Goal: Task Accomplishment & Management: Complete application form

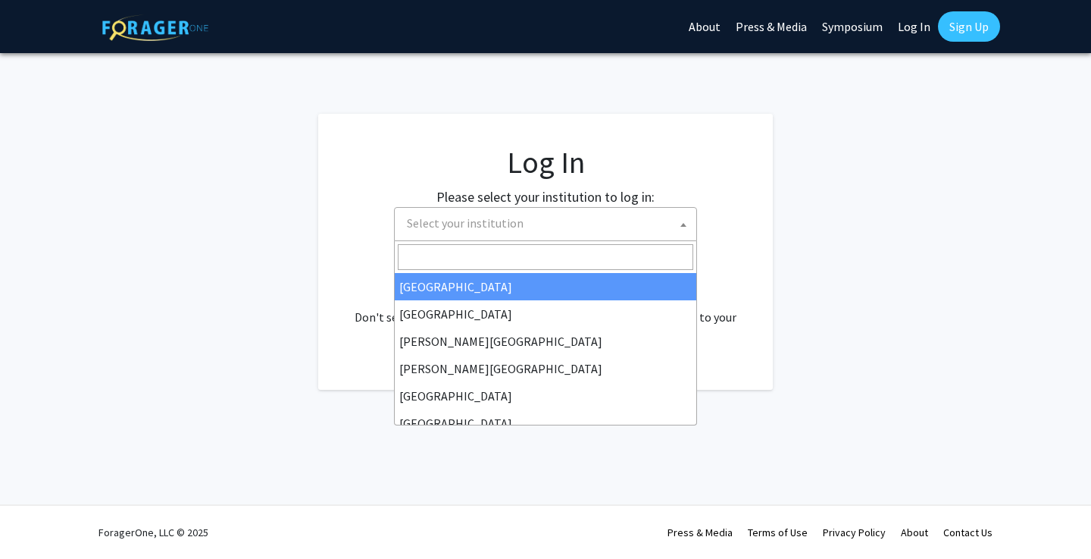
click at [470, 227] on span "Select your institution" at bounding box center [465, 222] width 117 height 15
select select "34"
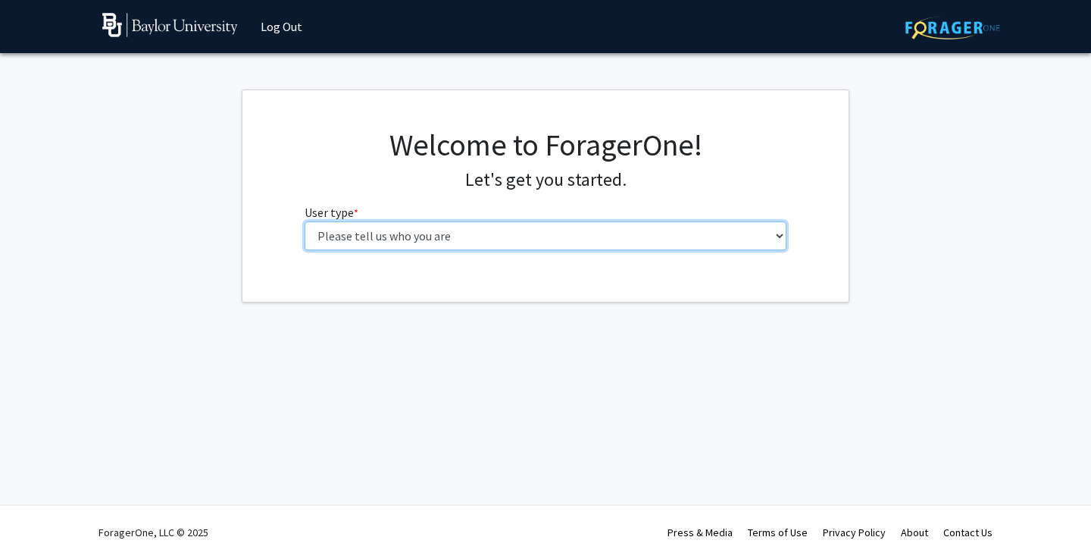
select select "4: postDoc"
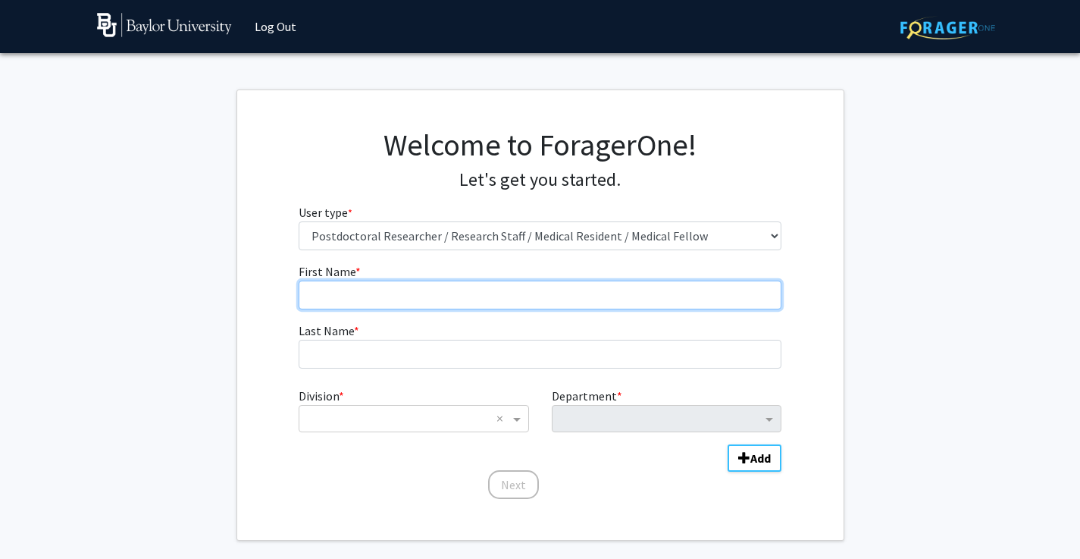
click at [465, 302] on input "First Name * required" at bounding box center [540, 294] width 483 height 29
type input "[PERSON_NAME]"
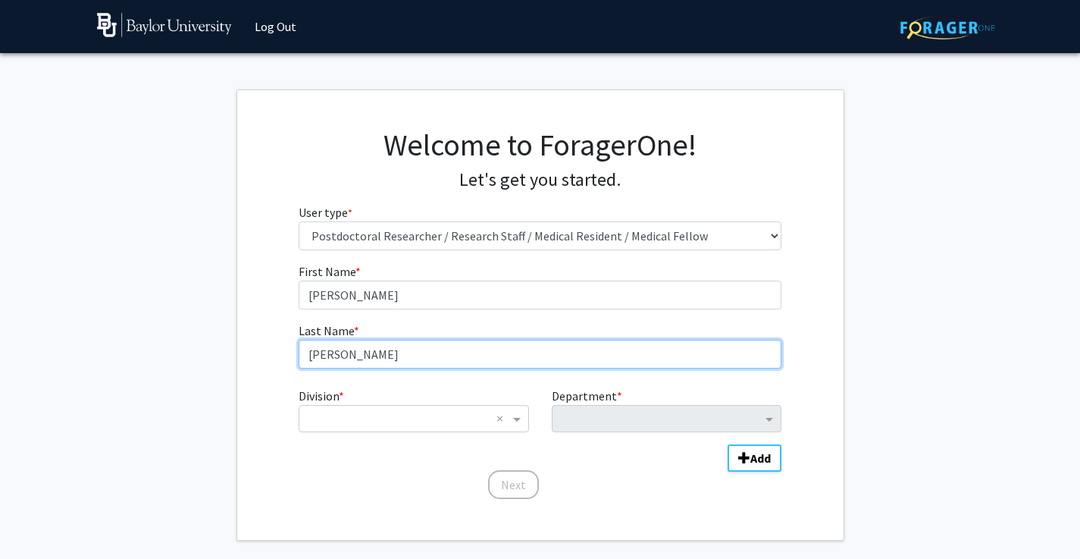
type input "[PERSON_NAME]"
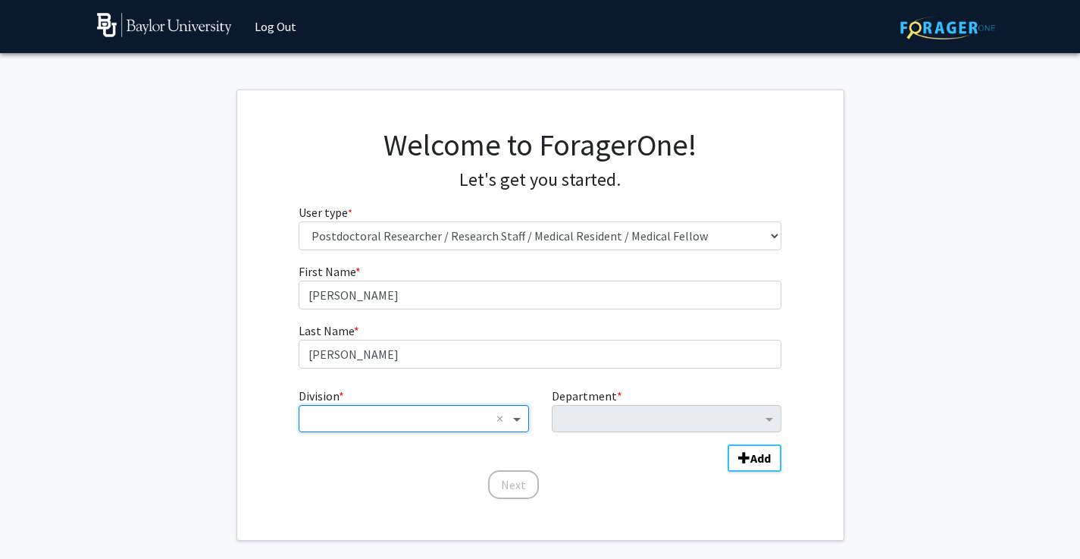
click at [510, 417] on span "Division" at bounding box center [518, 418] width 19 height 18
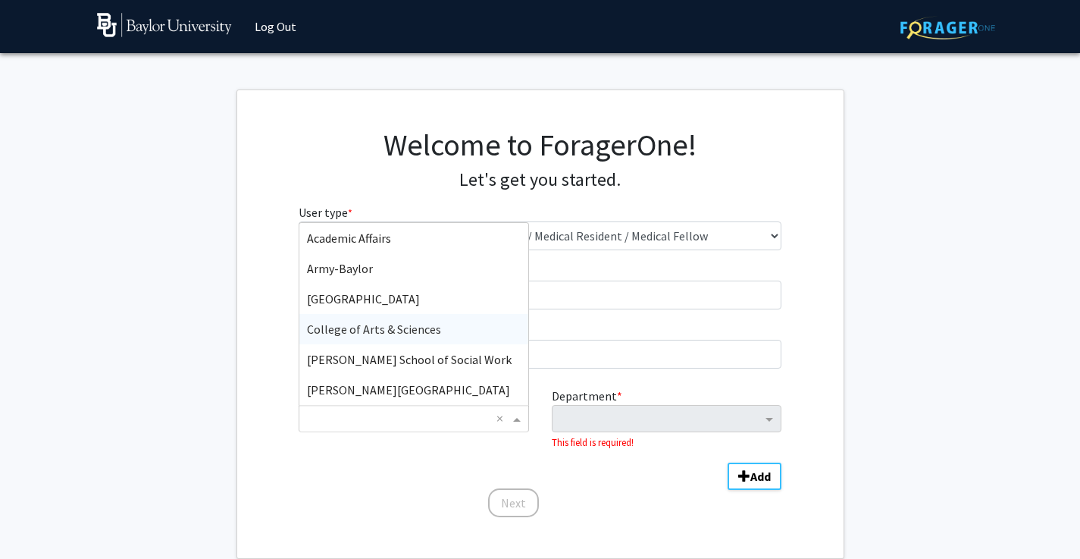
click at [448, 327] on div "College of Arts & Sciences" at bounding box center [413, 329] width 228 height 30
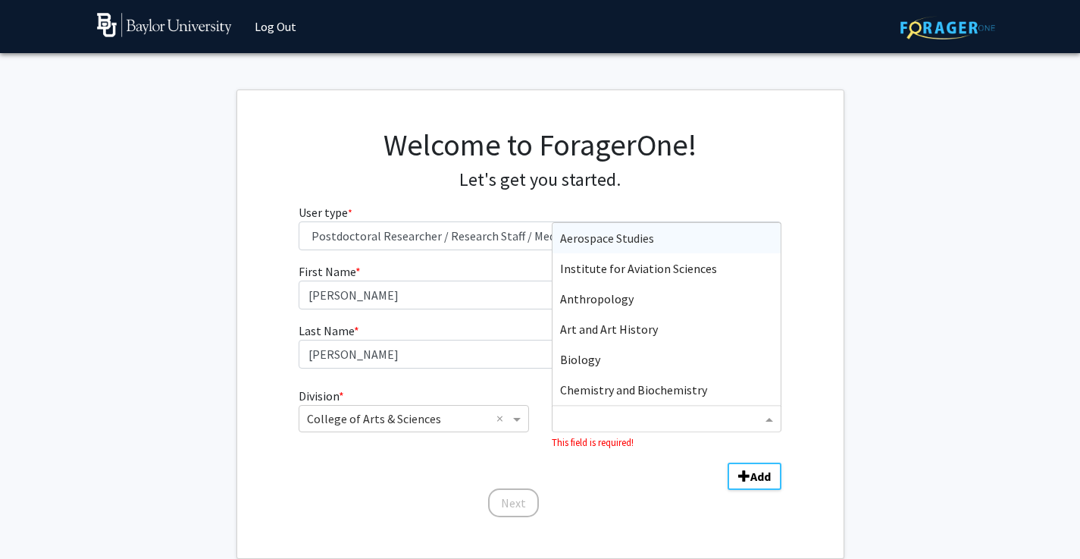
click at [573, 414] on input "Department" at bounding box center [661, 419] width 202 height 18
click at [582, 368] on div "Biology" at bounding box center [666, 359] width 228 height 30
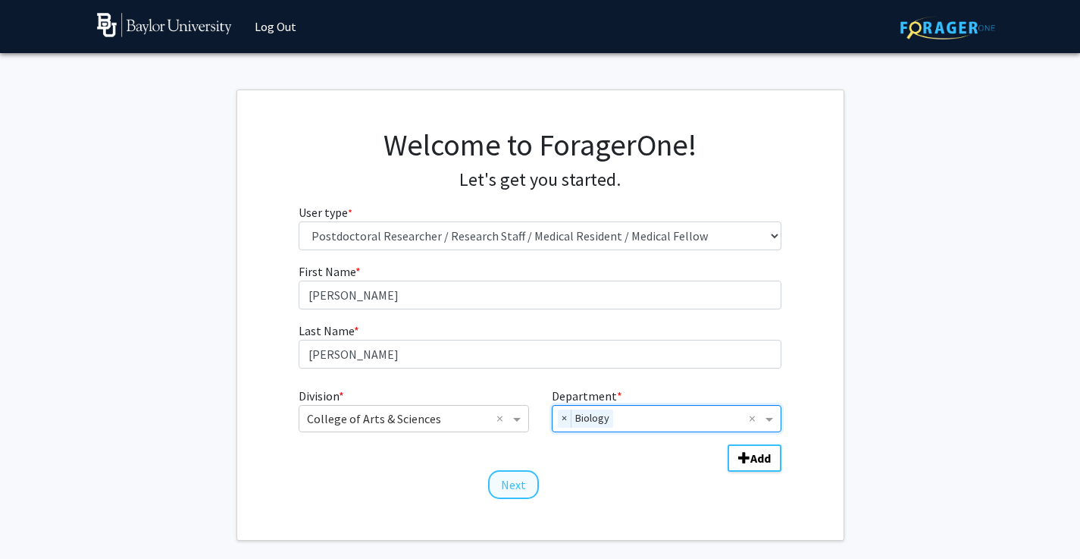
click at [518, 477] on button "Next" at bounding box center [513, 484] width 51 height 29
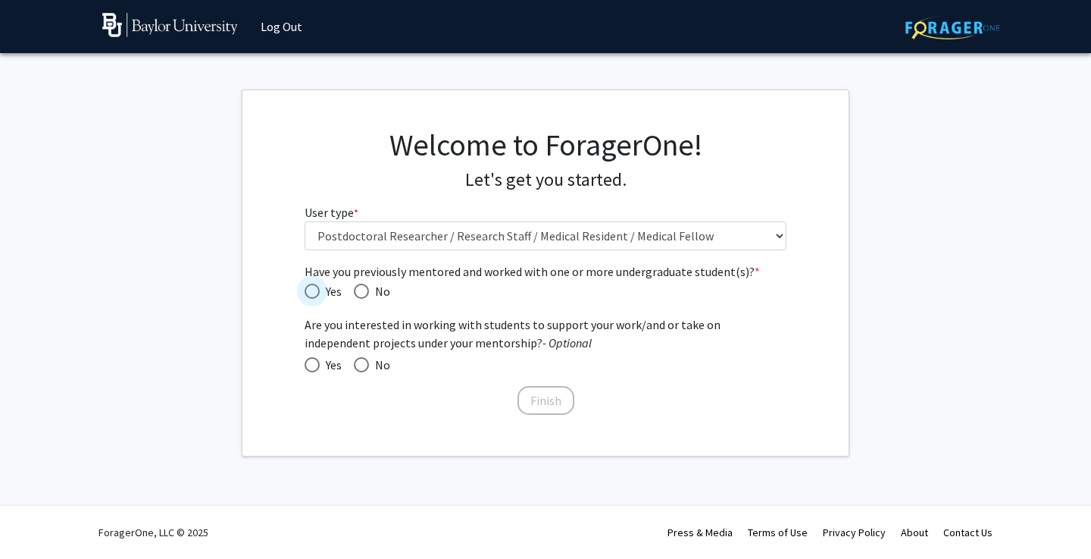
click at [313, 293] on span "Have you previously mentored and worked with one or more undergraduate student(…" at bounding box center [312, 290] width 15 height 15
click at [313, 293] on input "Yes" at bounding box center [312, 290] width 15 height 15
radio input "true"
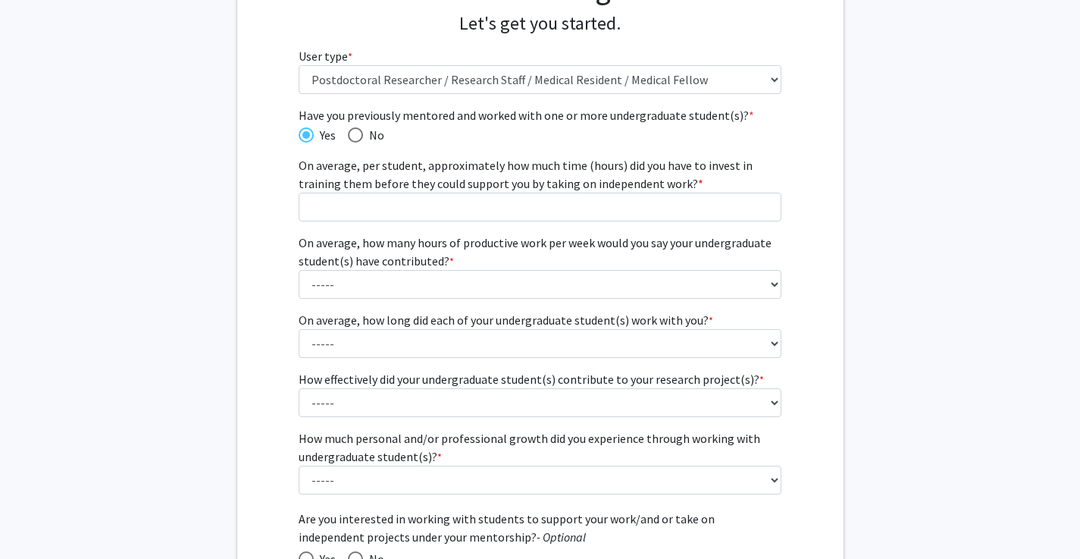
scroll to position [159, 0]
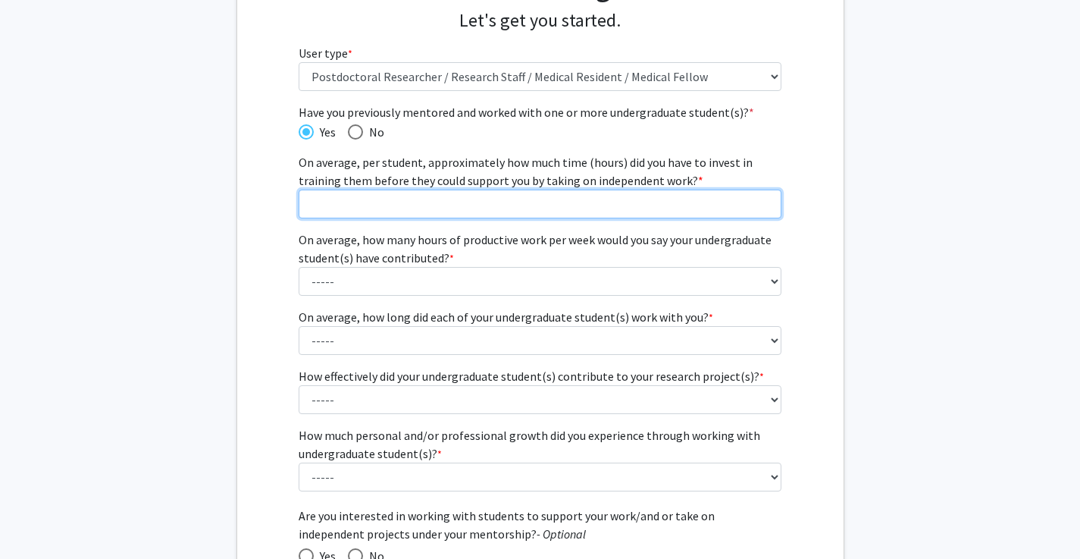
click at [509, 210] on input "On average, per student, approximately how much time (hours) did you have to in…" at bounding box center [540, 203] width 483 height 29
type input "1"
click at [765, 202] on input "1" at bounding box center [540, 203] width 483 height 29
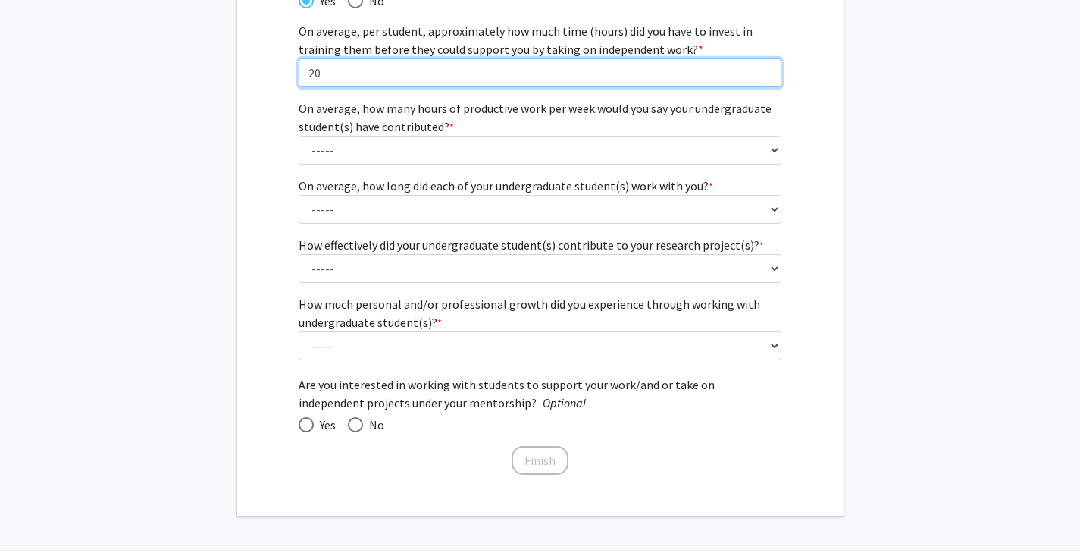
scroll to position [336, 0]
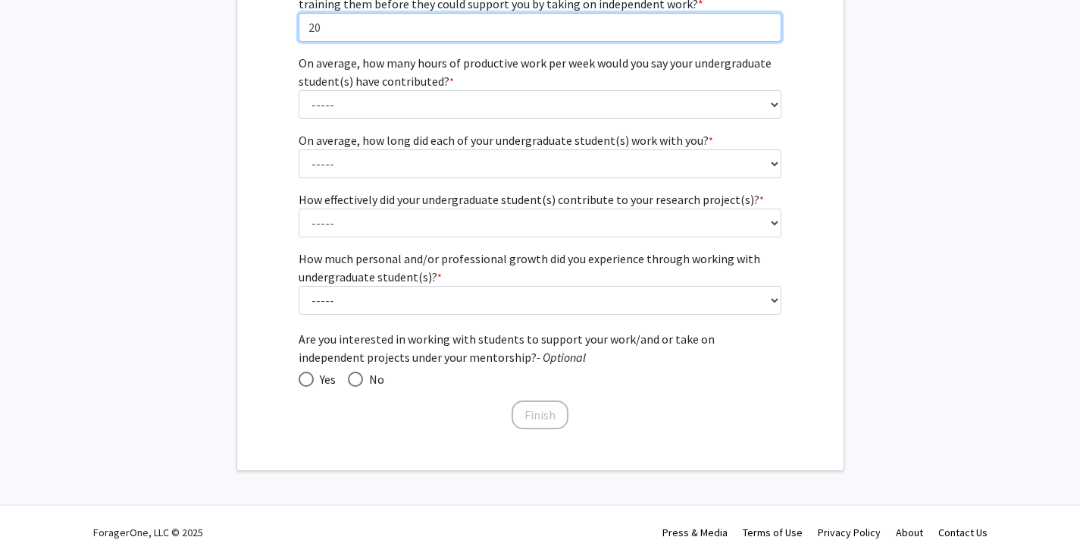
type input "20"
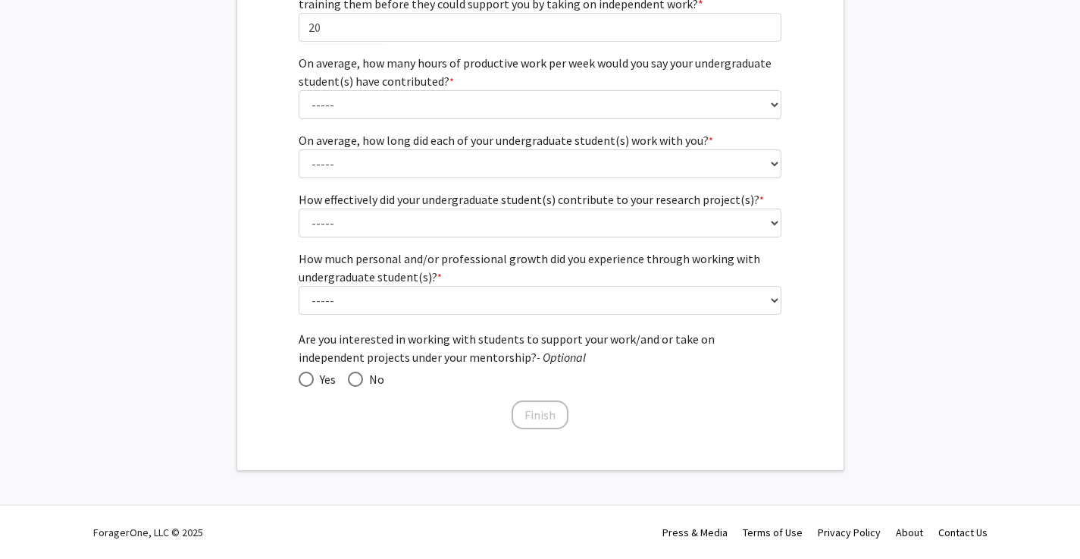
click at [303, 382] on span at bounding box center [306, 378] width 15 height 15
click at [303, 382] on input "Yes" at bounding box center [306, 378] width 15 height 15
radio input "true"
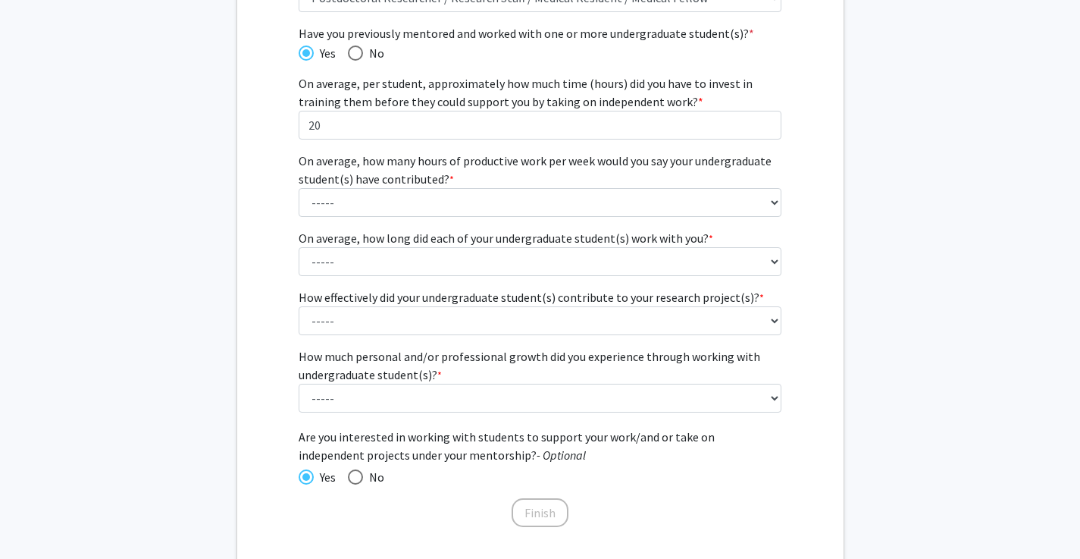
scroll to position [134, 0]
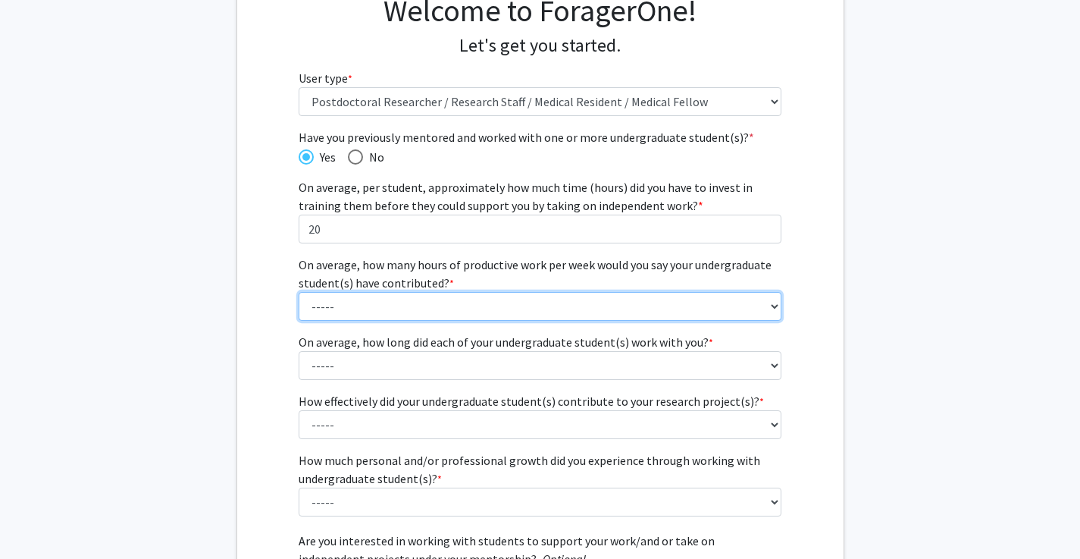
select select "1: 1 - 5 hours"
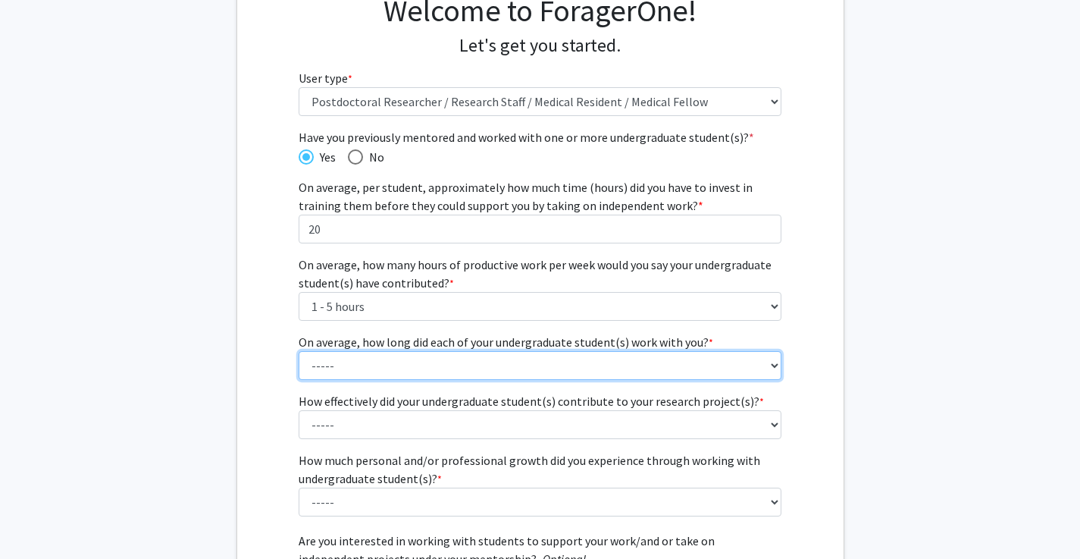
select select "1: 1 - 3 months"
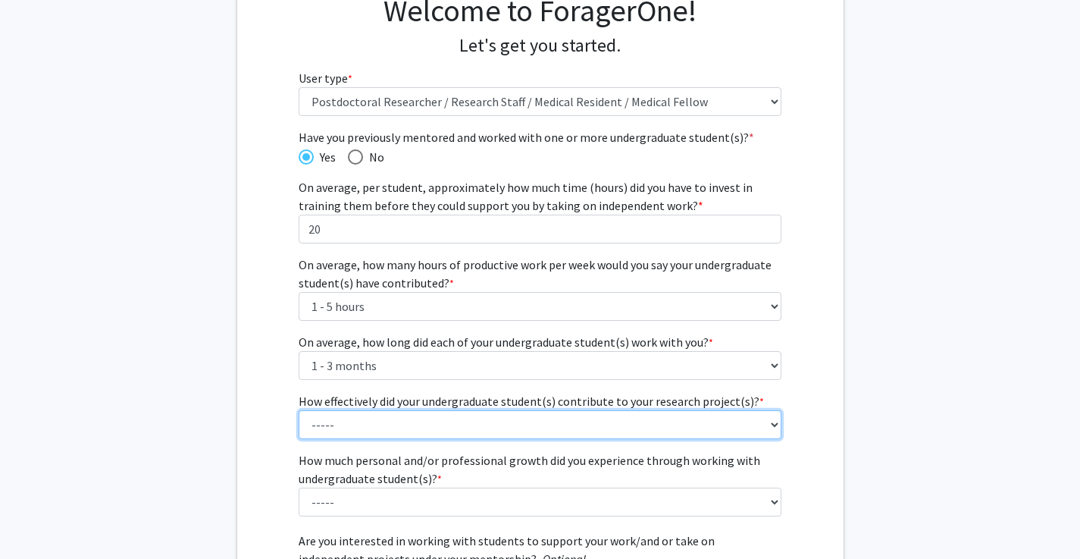
select select "3: 3"
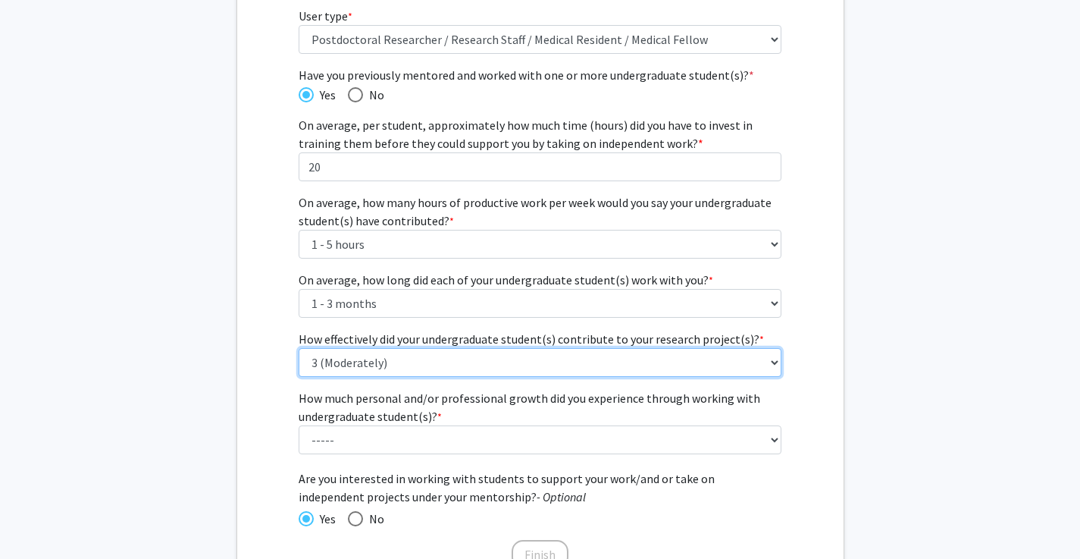
scroll to position [230, 0]
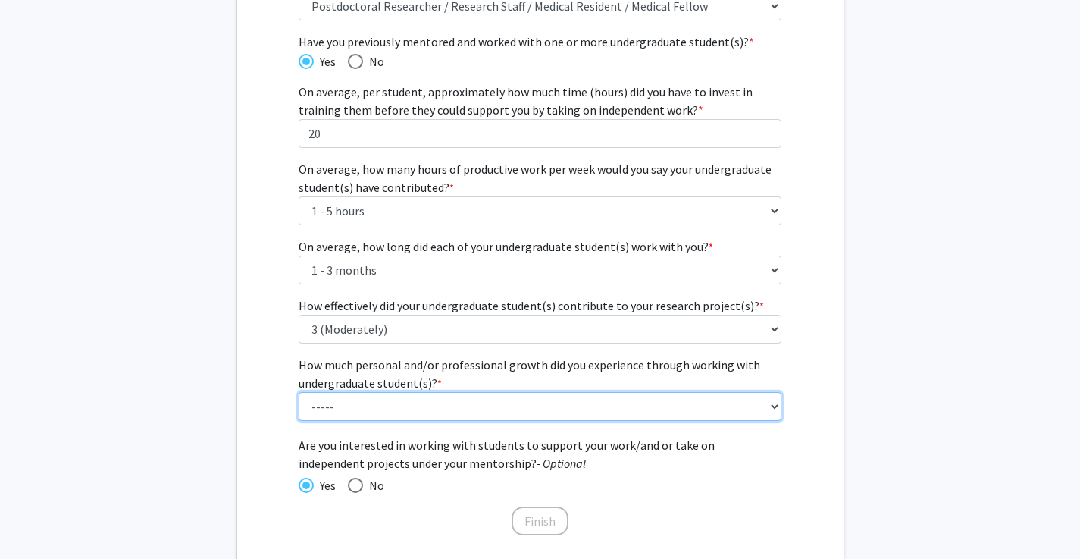
select select "3: 3"
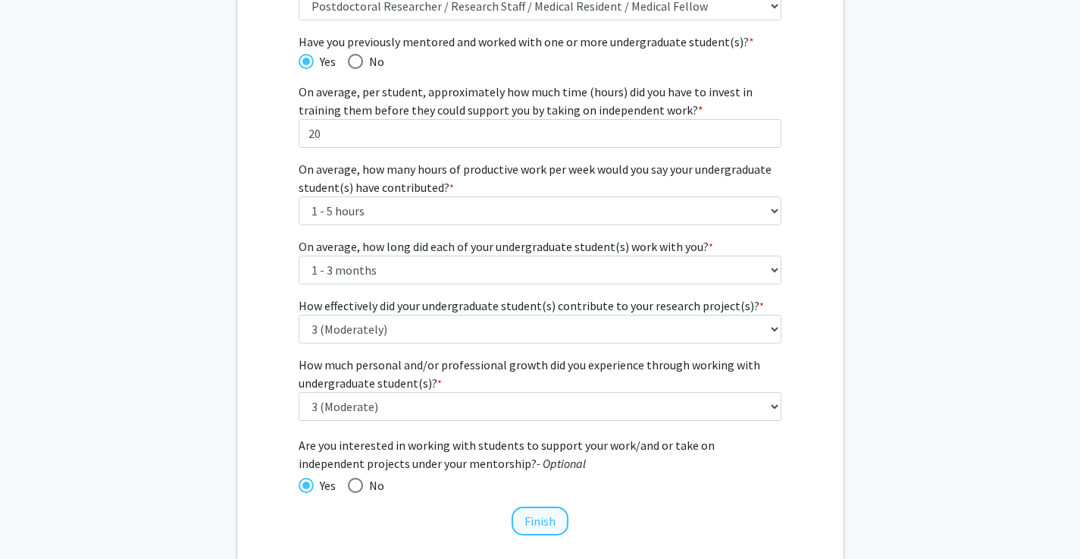
click at [530, 520] on button "Finish" at bounding box center [540, 520] width 57 height 29
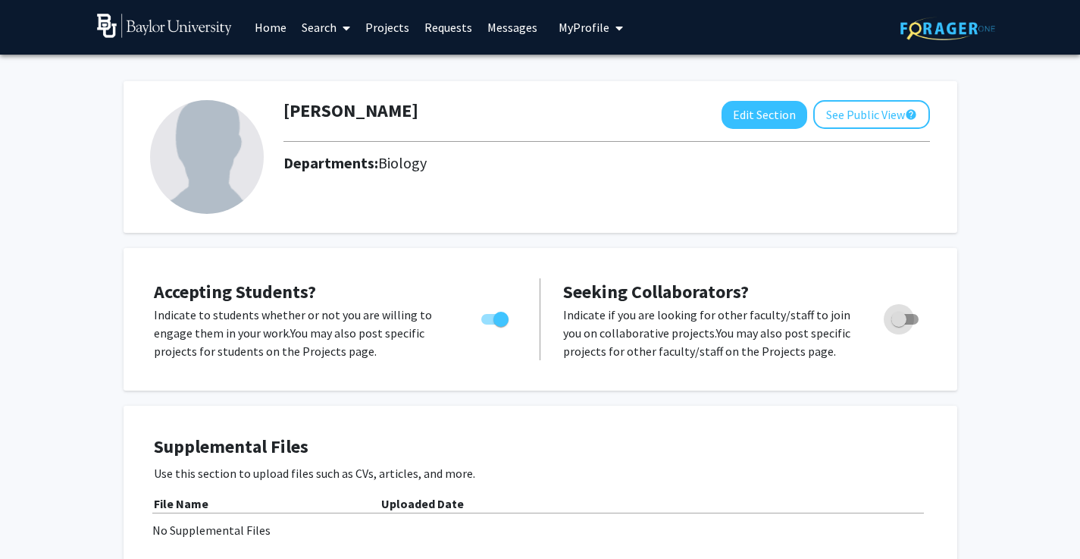
click at [914, 318] on span "Toggle" at bounding box center [904, 319] width 27 height 11
click at [899, 324] on input "Toggle" at bounding box center [898, 324] width 1 height 1
checkbox input "true"
click at [323, 217] on div "[PERSON_NAME] Edit Section See Public View help Departments: Biology" at bounding box center [541, 157] width 834 height 152
click at [759, 120] on button "Edit Section" at bounding box center [764, 115] width 86 height 28
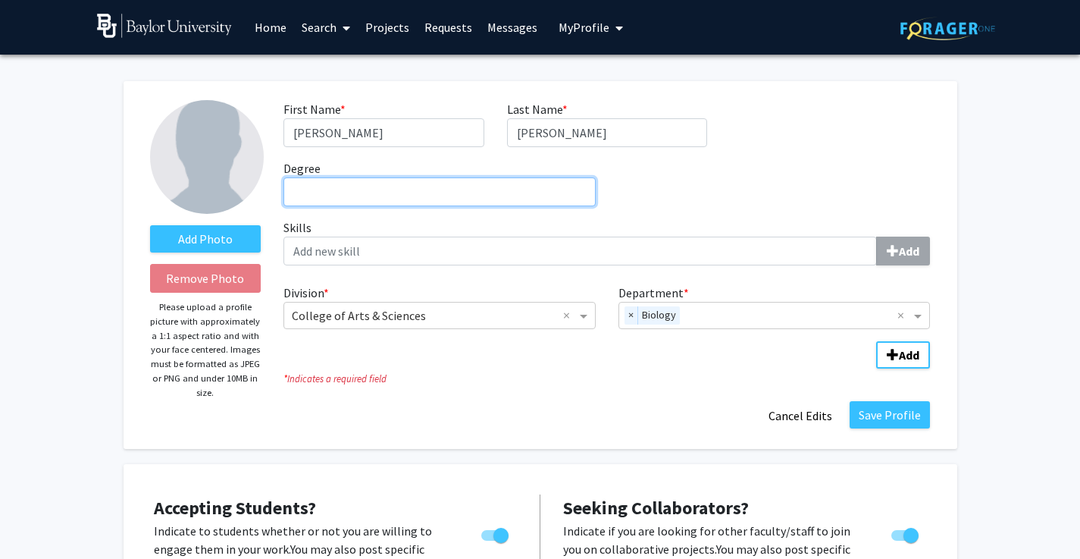
click at [514, 202] on input "Degree required" at bounding box center [439, 191] width 312 height 29
type input "Ph.D"
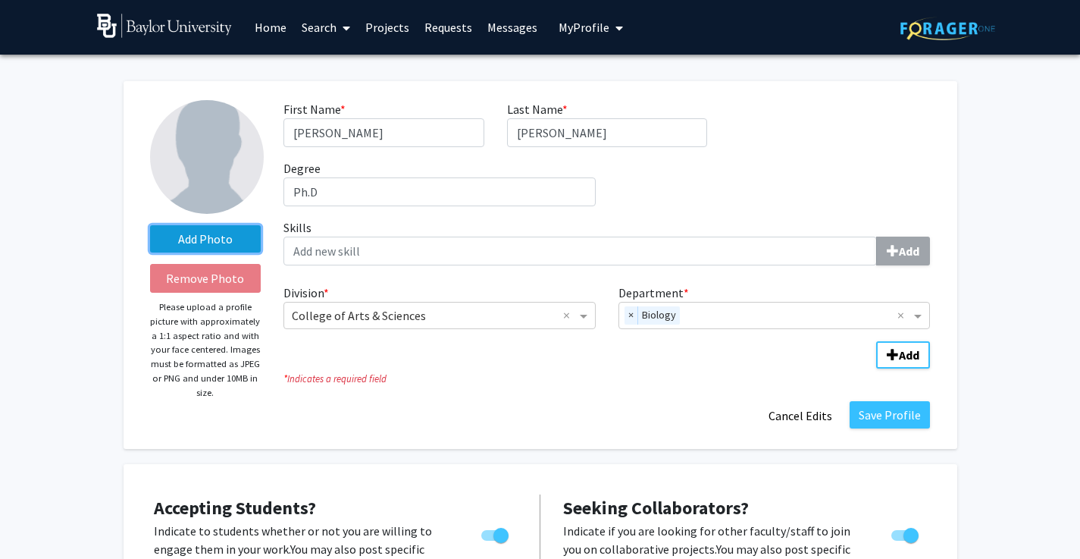
click at [196, 244] on label "Add Photo" at bounding box center [205, 238] width 111 height 27
click at [0, 0] on input "Add Photo" at bounding box center [0, 0] width 0 height 0
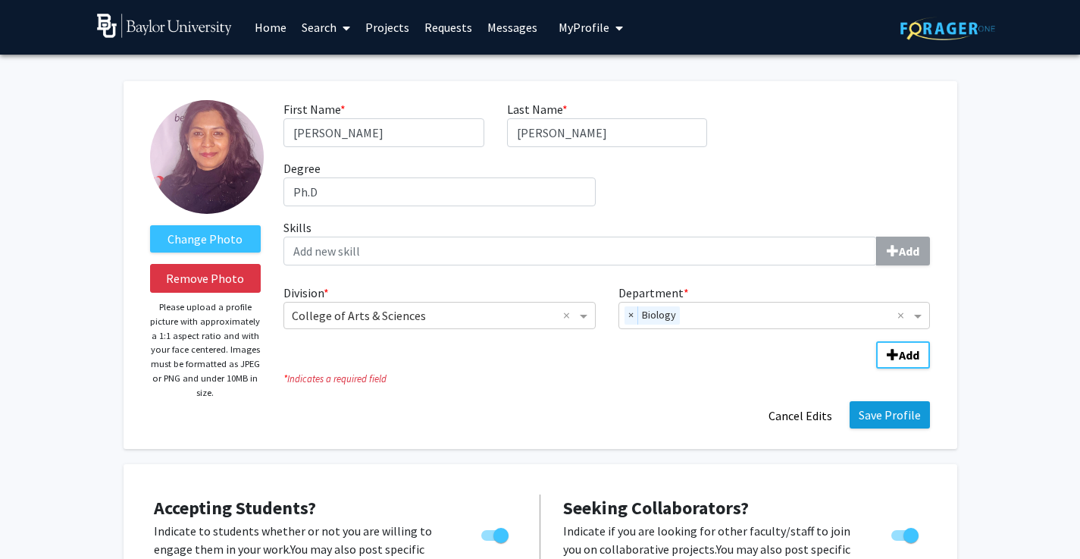
click at [871, 424] on button "Save Profile" at bounding box center [890, 414] width 80 height 27
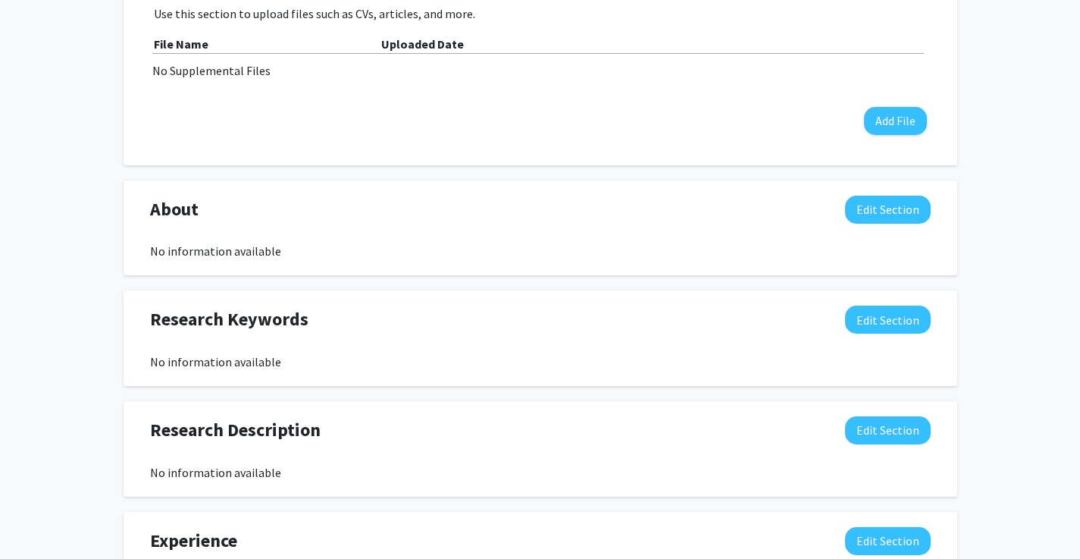
scroll to position [490, 0]
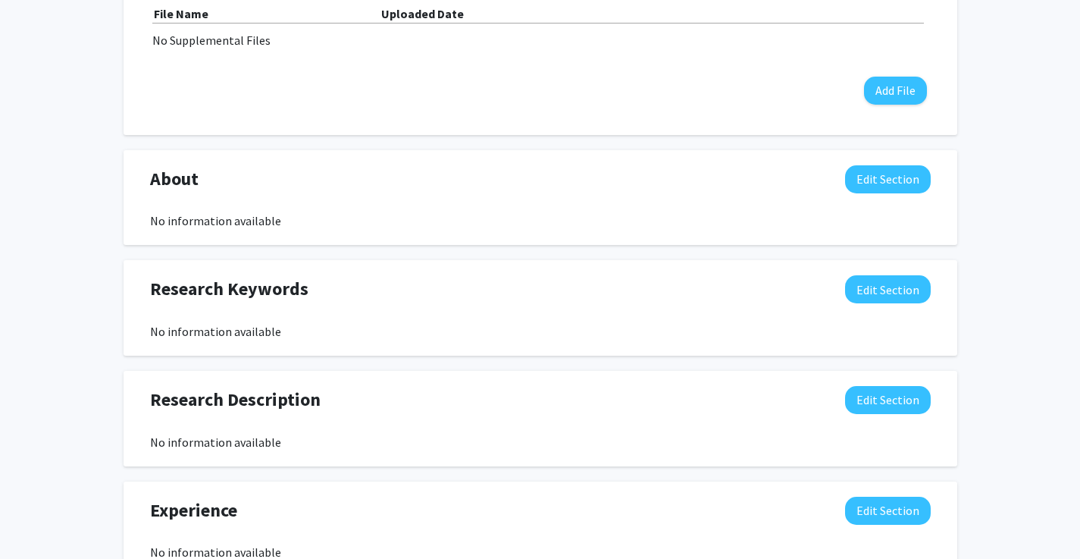
click at [330, 446] on div "No information available" at bounding box center [540, 442] width 781 height 18
click at [906, 398] on button "Edit Section" at bounding box center [888, 400] width 86 height 28
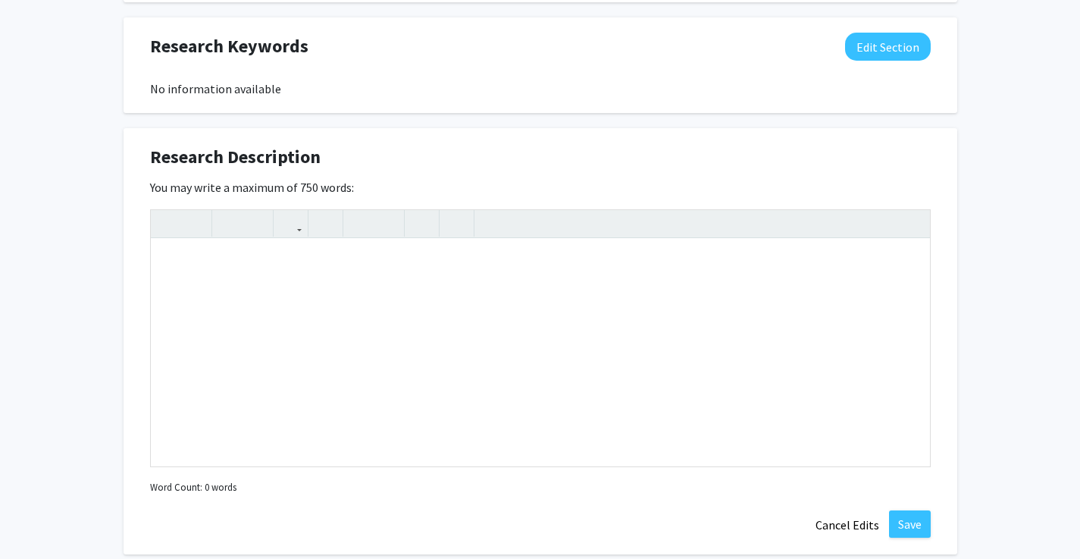
scroll to position [735, 0]
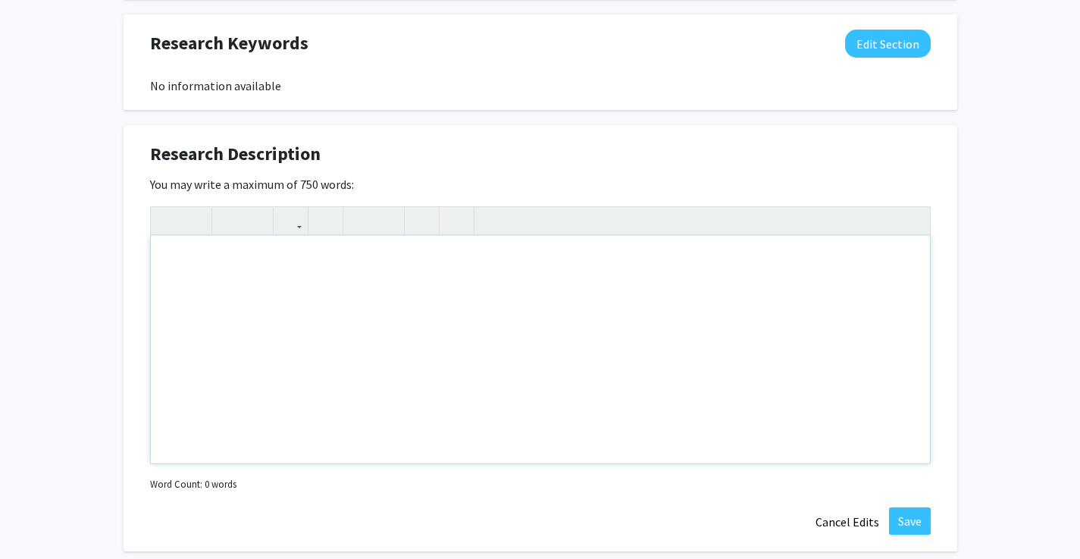
click at [665, 344] on div "Note to users with screen readers: Please deactivate our accessibility plugin f…" at bounding box center [540, 349] width 779 height 227
paste div "Note to users with screen readers: Please deactivate our accessibility plugin f…"
type textarea "<p>I investigate how mitochondrial dynamics influence [MEDICAL_DATA]</p>"
drag, startPoint x: 506, startPoint y: 261, endPoint x: 145, endPoint y: 211, distance: 364.8
click at [145, 211] on div "Research Description Edit Section You may write a maximum of 750 words: <p>I in…" at bounding box center [541, 338] width 834 height 426
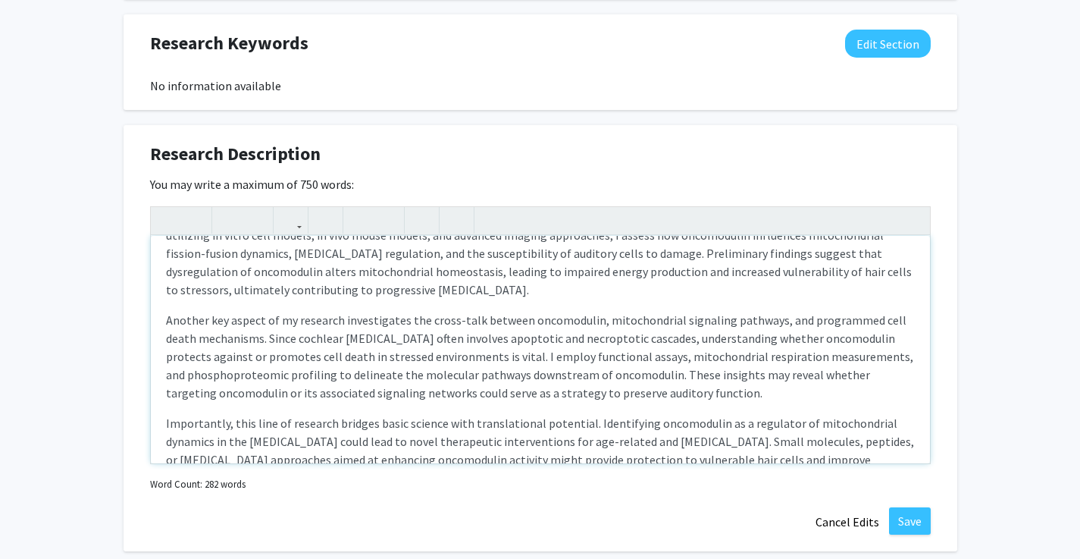
scroll to position [46, 0]
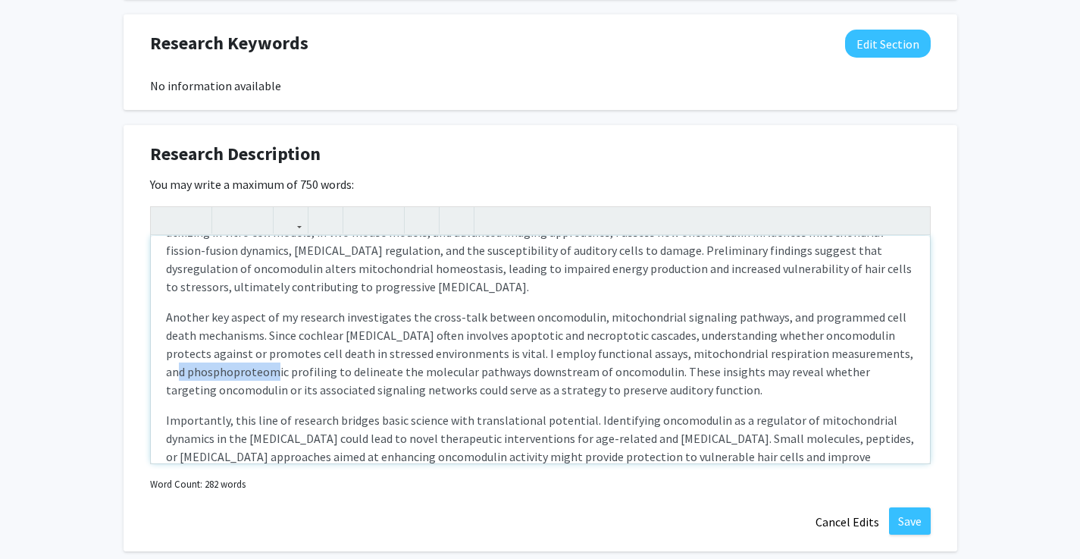
drag, startPoint x: 263, startPoint y: 374, endPoint x: 165, endPoint y: 371, distance: 97.8
click at [166, 371] on p "Another key aspect of my research investigates the cross-talk between oncomodul…" at bounding box center [540, 353] width 749 height 91
type textarea "<p>My work examines how oncomodulin modulates mitochondrial morphology, bioener…"
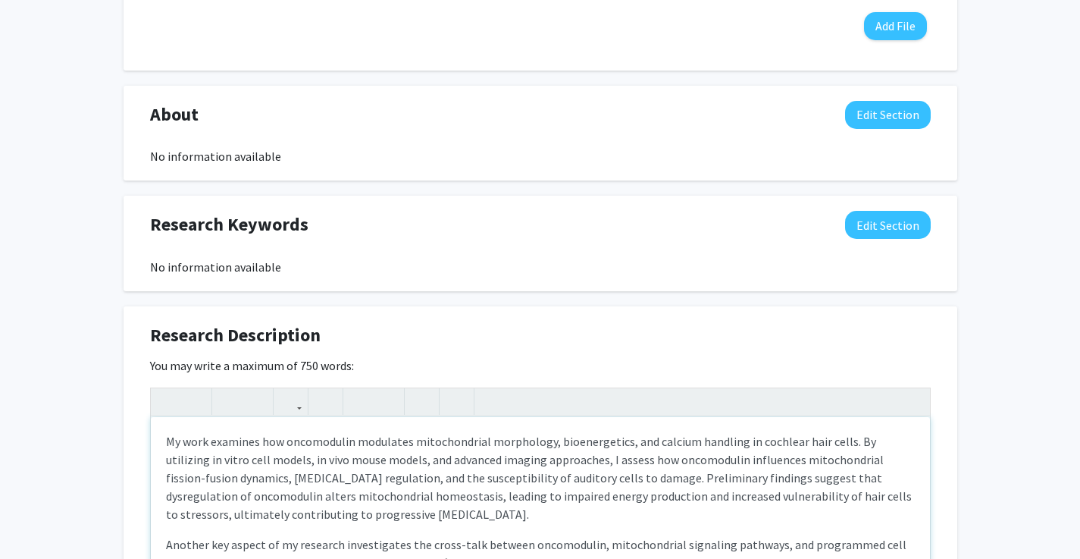
scroll to position [551, 0]
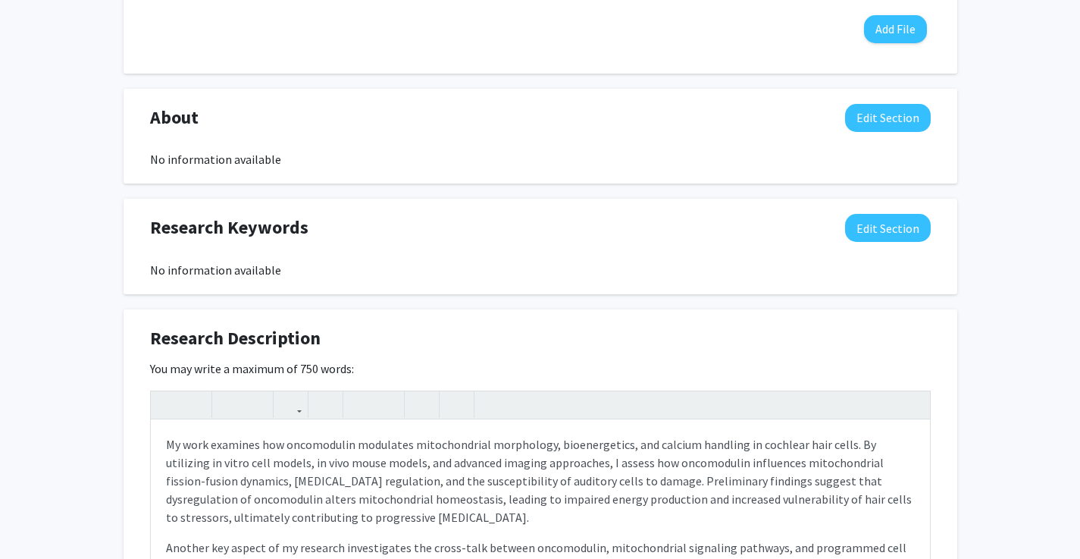
click at [888, 124] on button "Edit Section" at bounding box center [888, 118] width 86 height 28
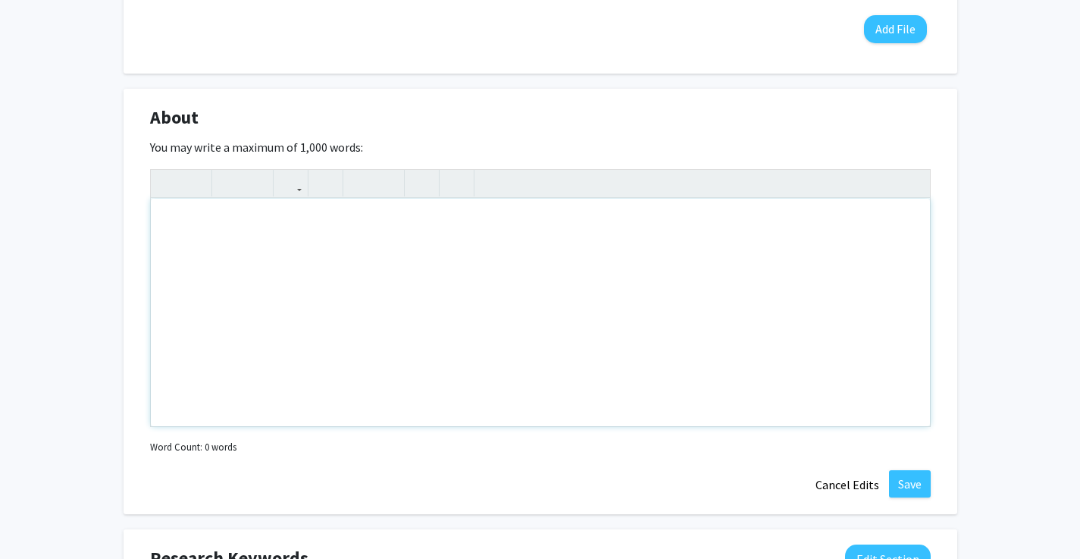
click at [449, 230] on div "Note to users with screen readers: Please deactivate our accessibility plugin f…" at bounding box center [540, 312] width 779 height 227
type textarea "I"
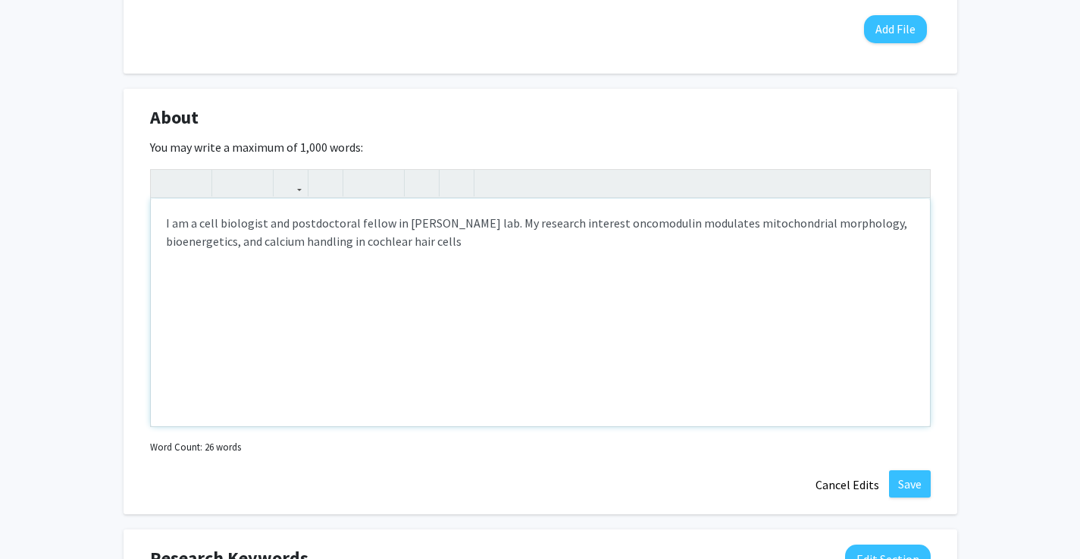
click at [577, 223] on p "I am a cell biologist and postdoctoral fellow in [PERSON_NAME] lab. My research…" at bounding box center [540, 232] width 749 height 36
click at [575, 250] on p "I am a cell biologist and postdoctoral fellow in [PERSON_NAME] lab. My research…" at bounding box center [540, 232] width 749 height 36
type textarea "<p>I am a cell biologist and postdoctoral fellow in [PERSON_NAME] lab. My resea…"
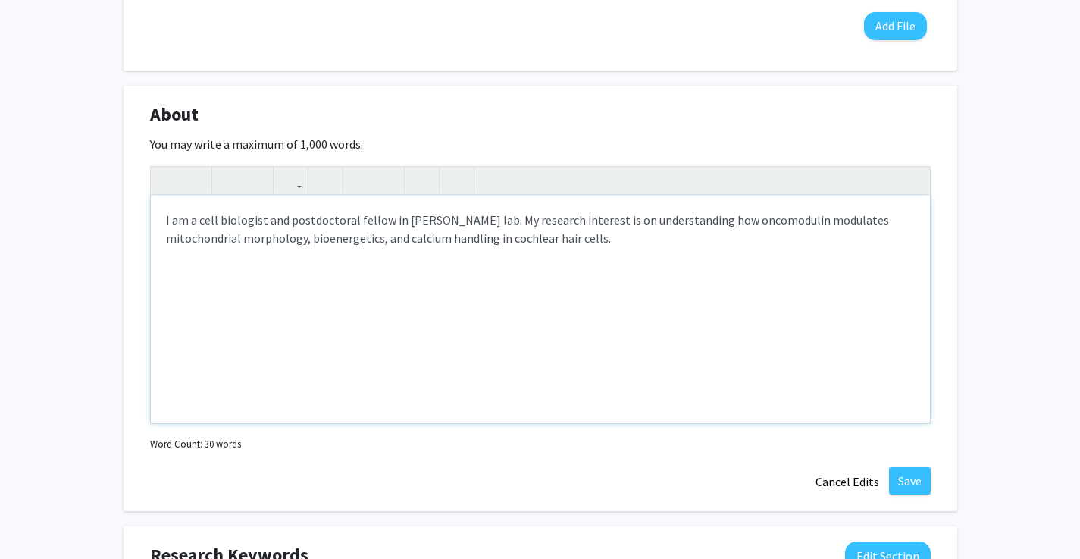
scroll to position [557, 0]
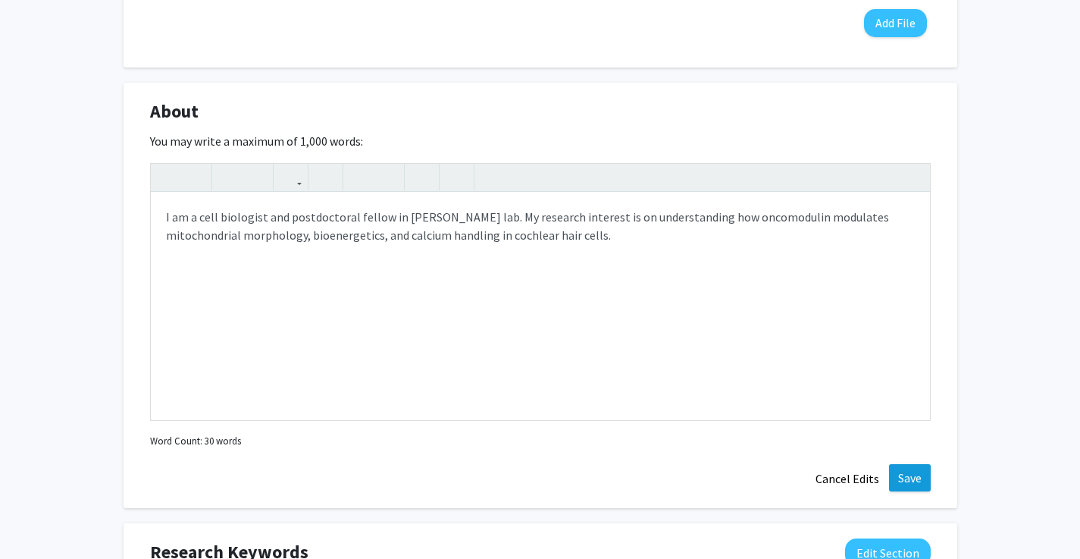
click at [920, 479] on button "Save" at bounding box center [910, 477] width 42 height 27
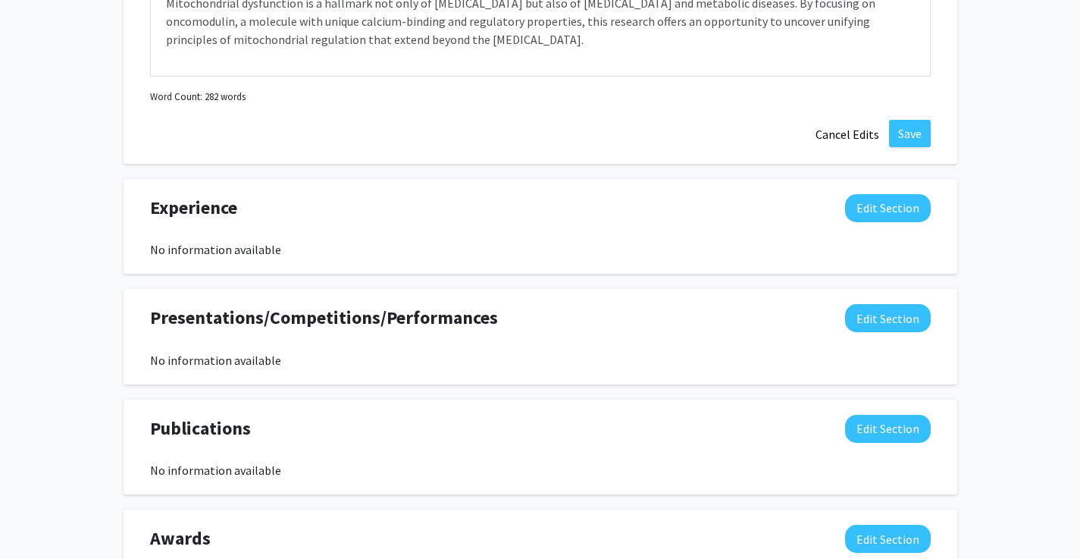
scroll to position [1156, 0]
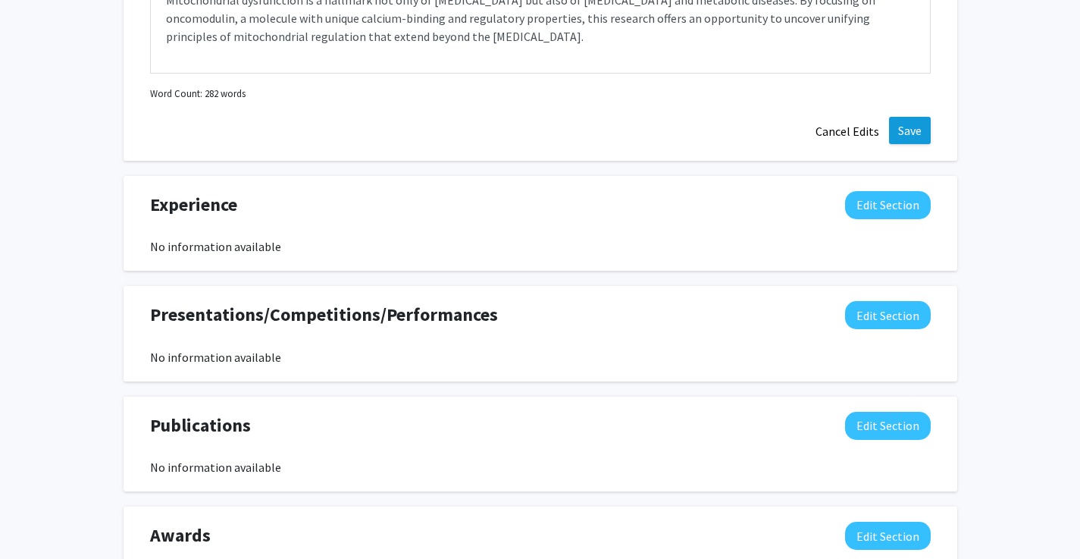
click at [911, 142] on button "Save" at bounding box center [910, 130] width 42 height 27
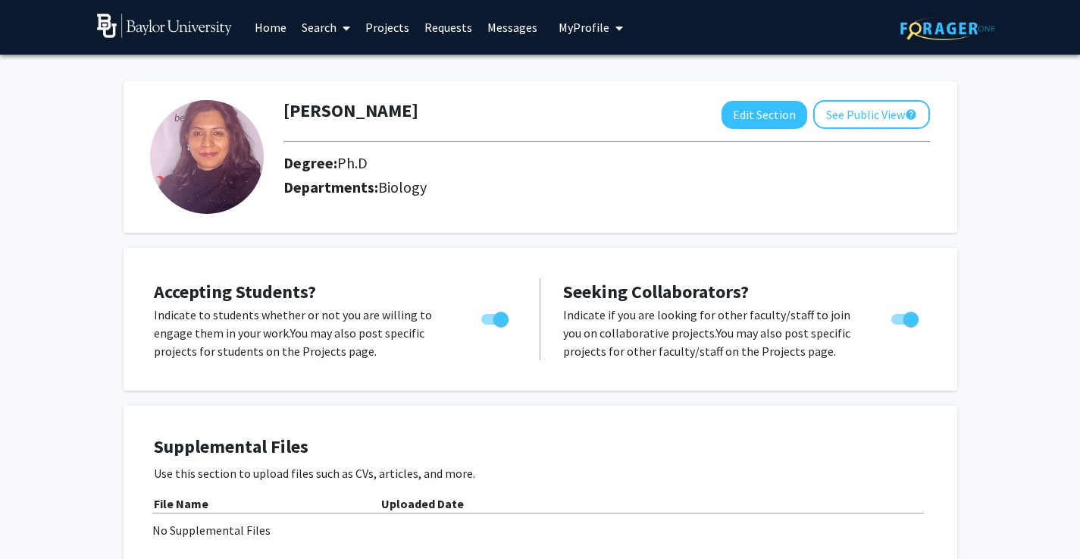
scroll to position [3, 0]
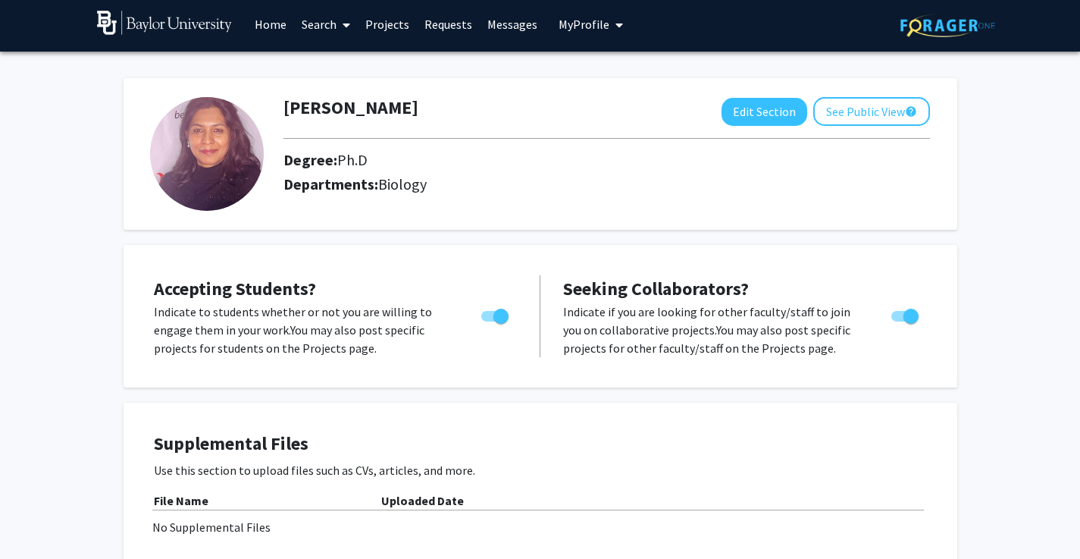
click at [957, 45] on link at bounding box center [947, 24] width 95 height 53
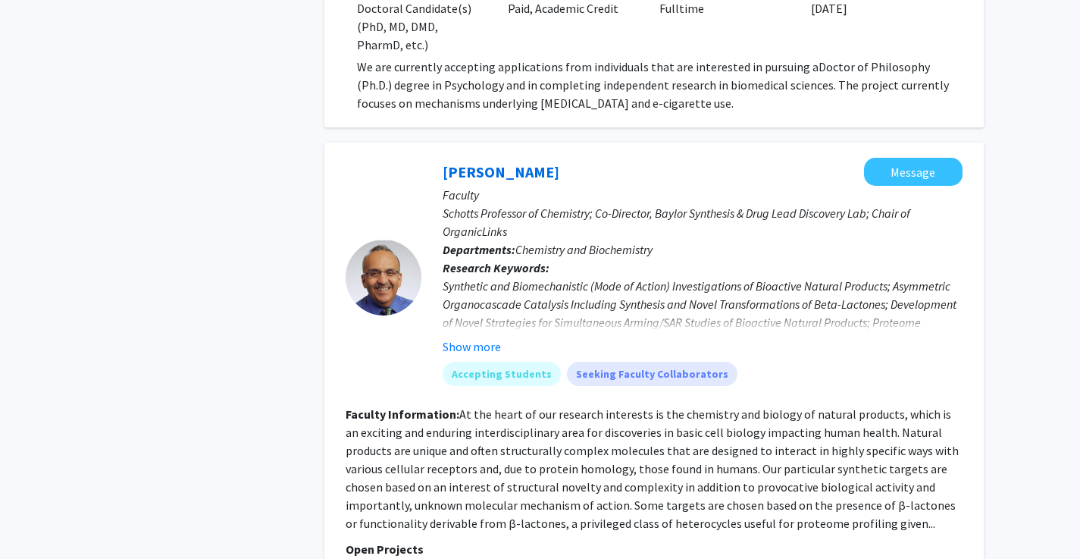
scroll to position [1072, 0]
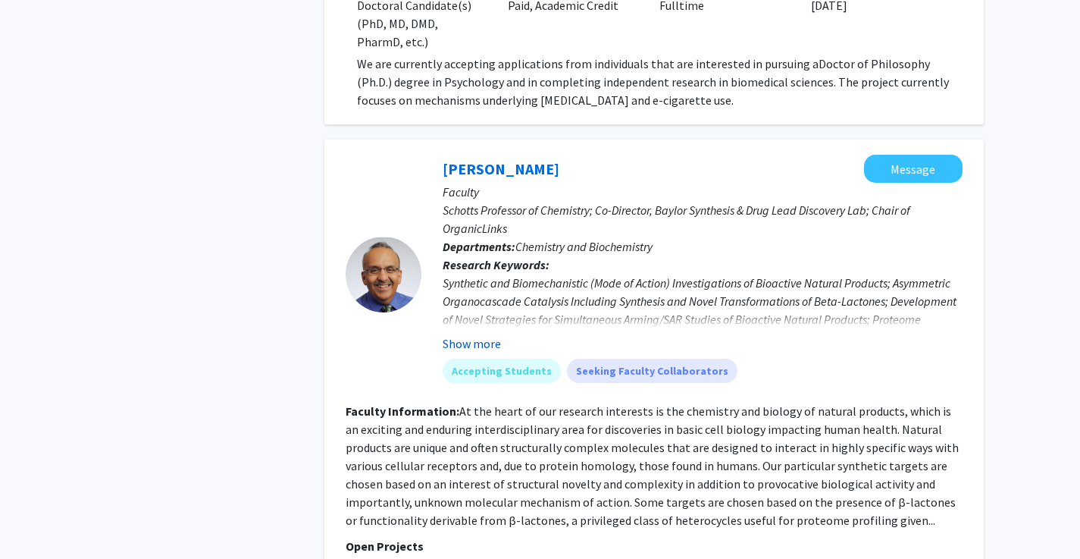
click at [480, 334] on button "Show more" at bounding box center [472, 343] width 58 height 18
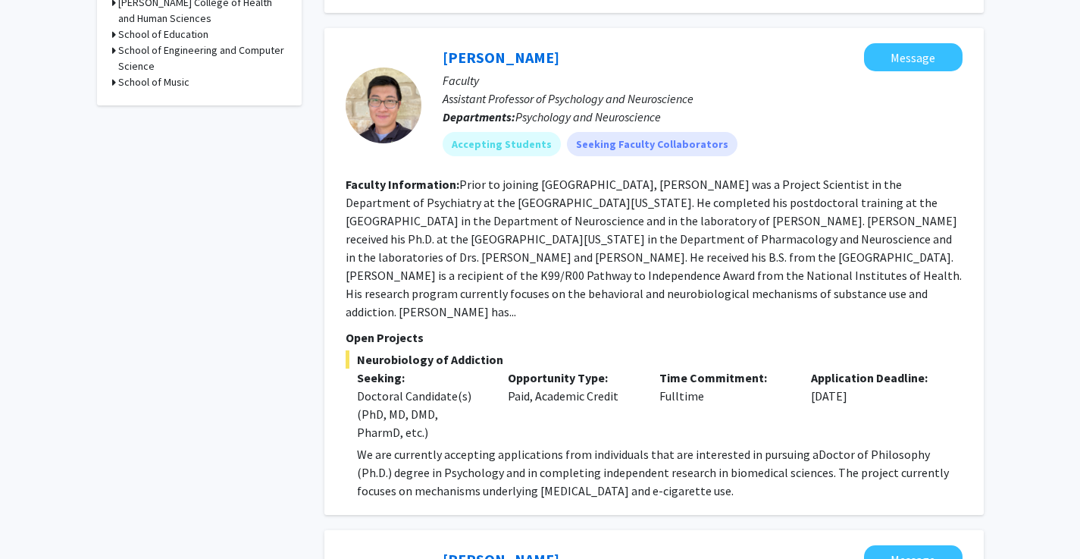
scroll to position [0, 0]
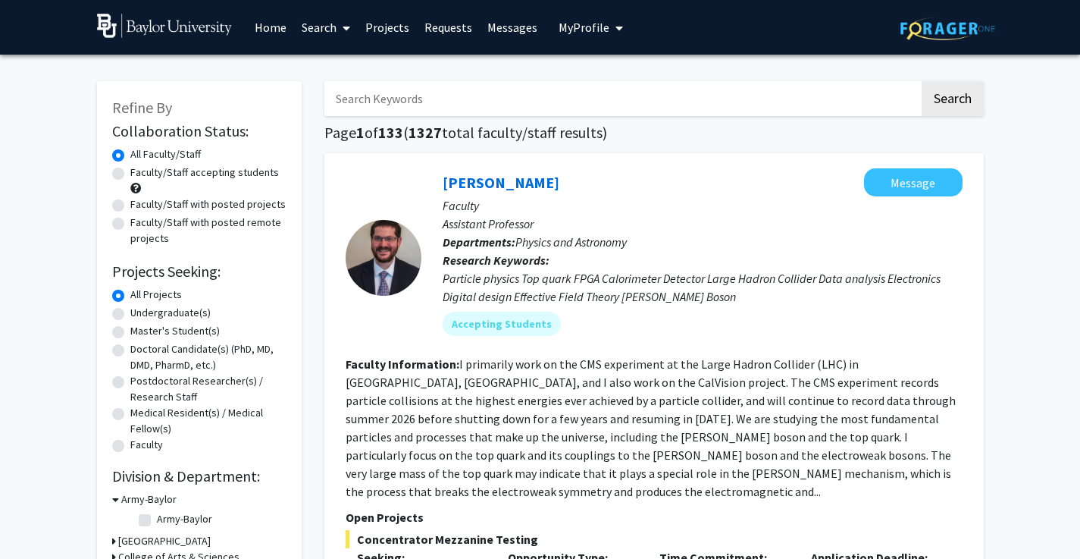
click at [688, 104] on input "Search Keywords" at bounding box center [621, 98] width 595 height 35
click at [951, 101] on button "Search" at bounding box center [953, 98] width 62 height 35
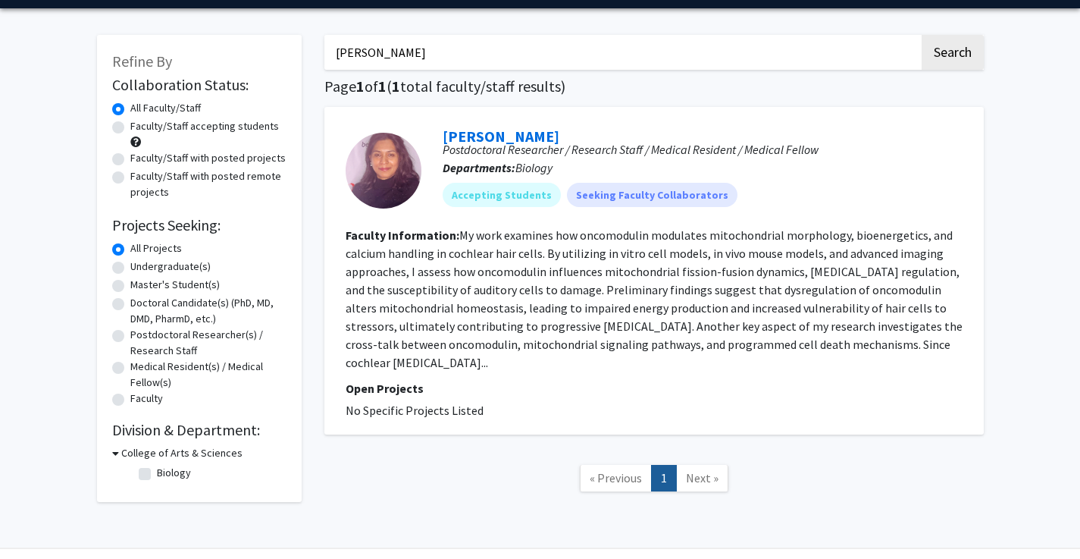
scroll to position [65, 0]
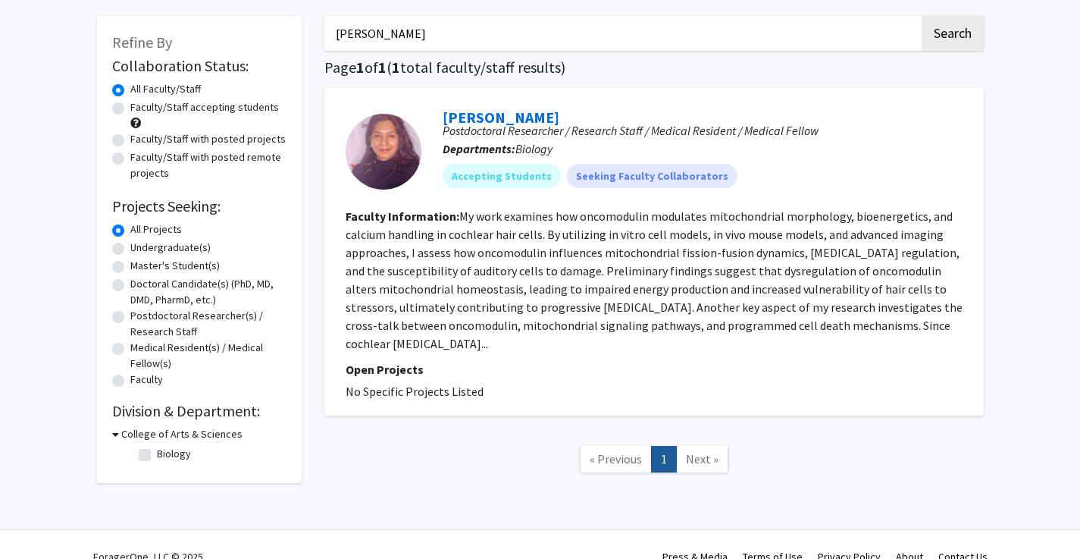
drag, startPoint x: 474, startPoint y: 36, endPoint x: 251, endPoint y: 25, distance: 223.1
click at [246, 23] on div "Refine By Collaboration Status: Collaboration Status All Faculty/Staff Collabor…" at bounding box center [540, 252] width 909 height 502
click at [951, 36] on button "Search" at bounding box center [953, 33] width 62 height 35
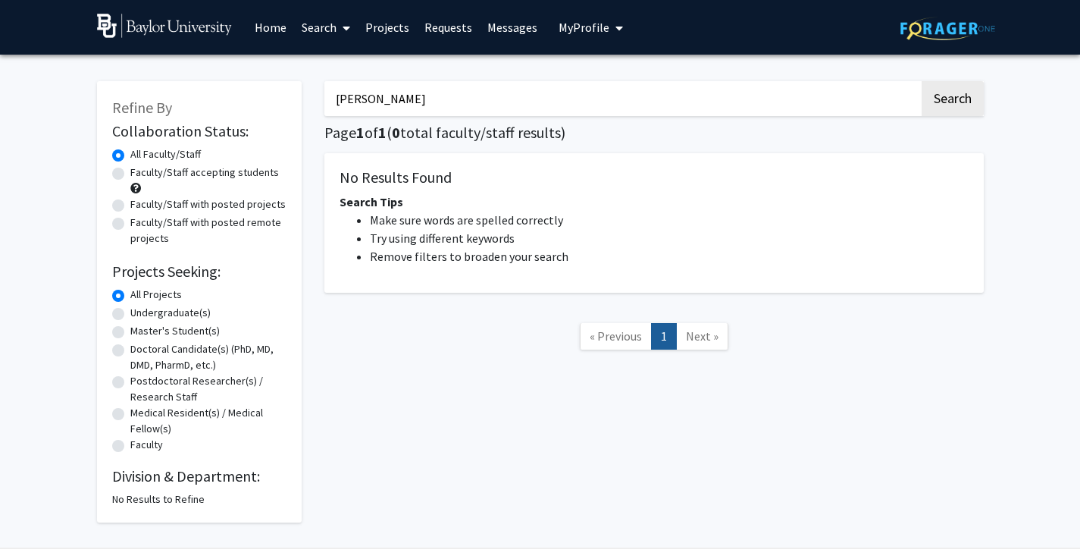
drag, startPoint x: 382, startPoint y: 102, endPoint x: 345, endPoint y: 89, distance: 39.6
click at [232, 83] on div "Refine By Collaboration Status: Collaboration Status All Faculty/Staff Collabor…" at bounding box center [540, 294] width 909 height 456
click at [951, 101] on button "Search" at bounding box center [953, 98] width 62 height 35
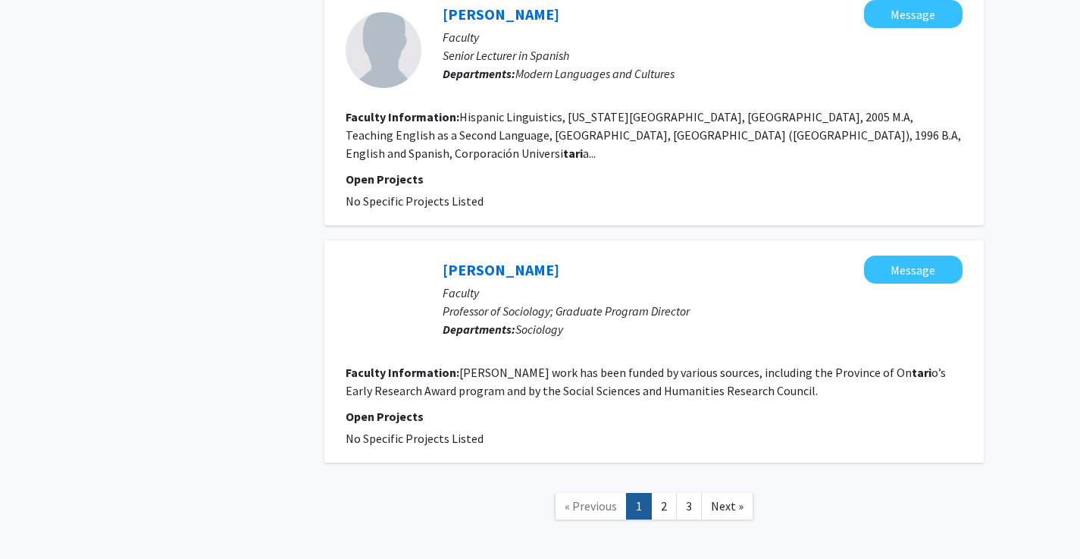
scroll to position [49, 0]
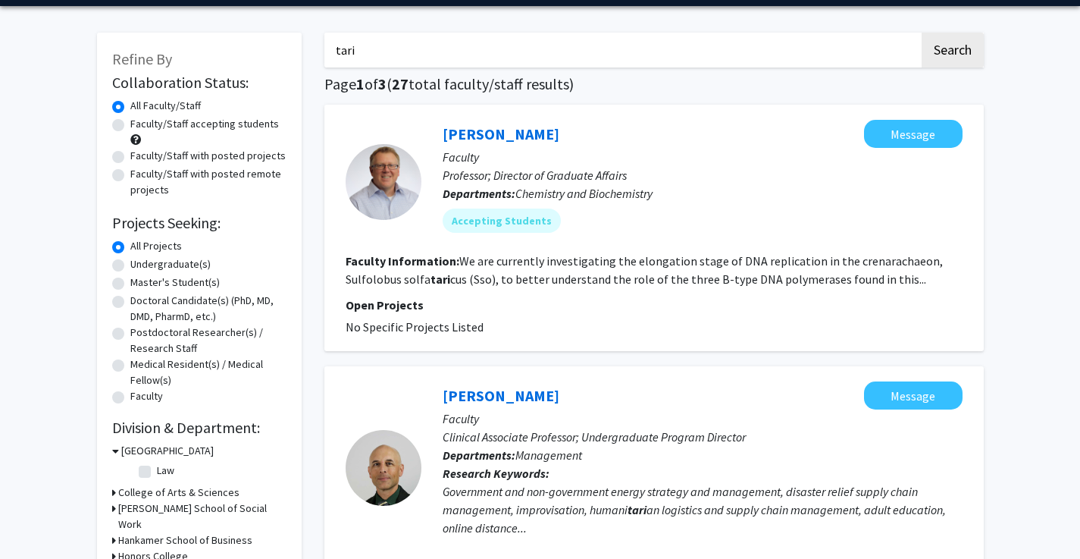
drag, startPoint x: 369, startPoint y: 49, endPoint x: 346, endPoint y: 51, distance: 23.6
click at [951, 52] on button "Search" at bounding box center [953, 50] width 62 height 35
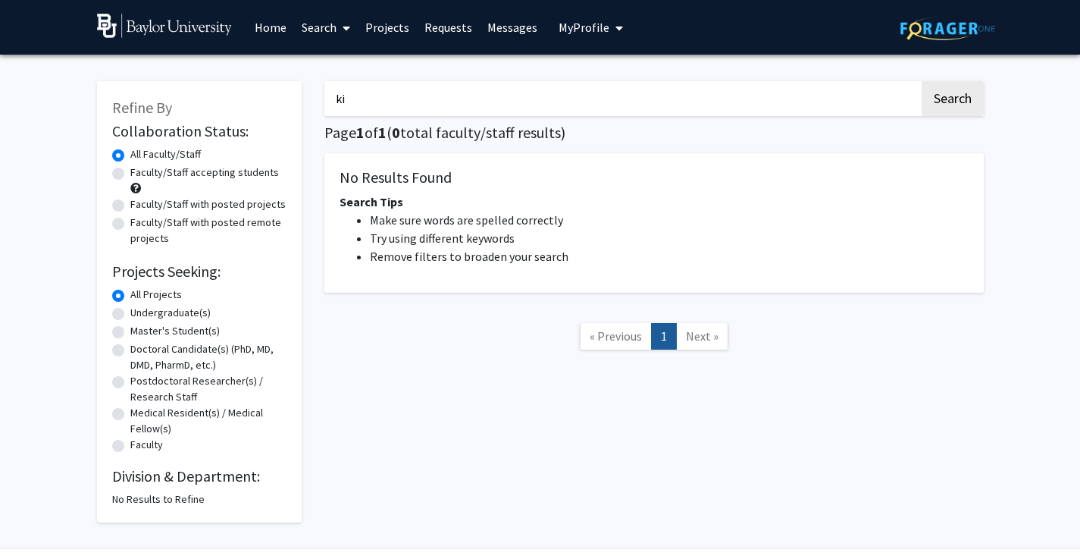
type input "k"
click at [283, 33] on link "Home" at bounding box center [270, 27] width 47 height 53
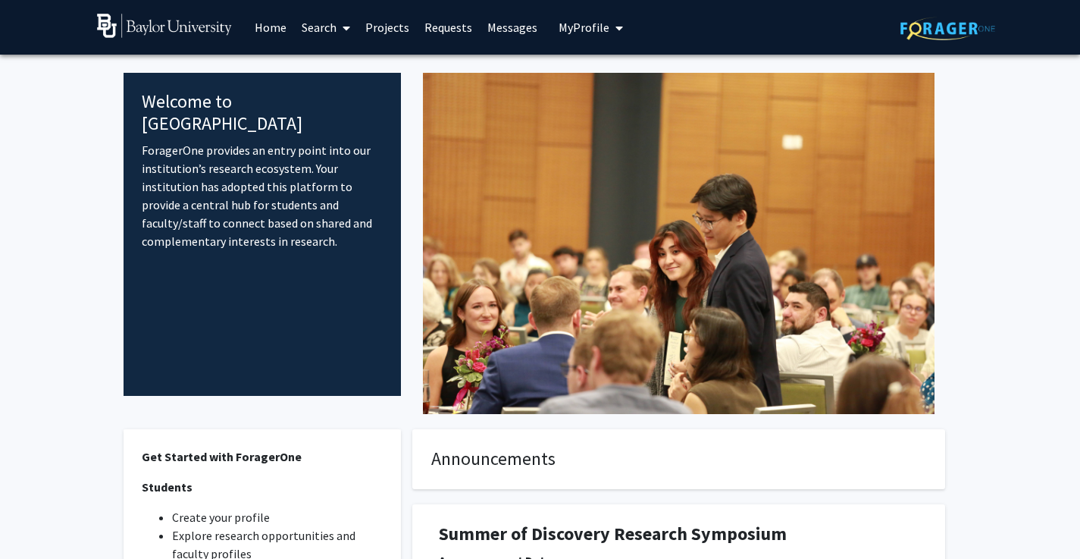
click at [965, 32] on img at bounding box center [947, 28] width 95 height 23
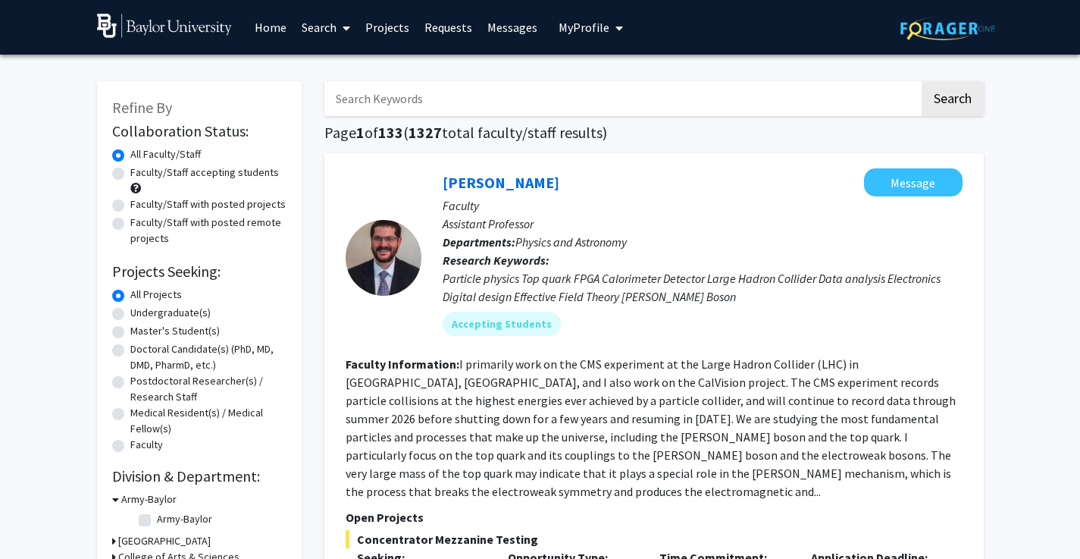
click at [180, 352] on label "Doctoral Candidate(s) (PhD, MD, DMD, PharmD, etc.)" at bounding box center [208, 357] width 156 height 32
click at [140, 351] on input "Doctoral Candidate(s) (PhD, MD, DMD, PharmD, etc.)" at bounding box center [135, 346] width 10 height 10
radio input "true"
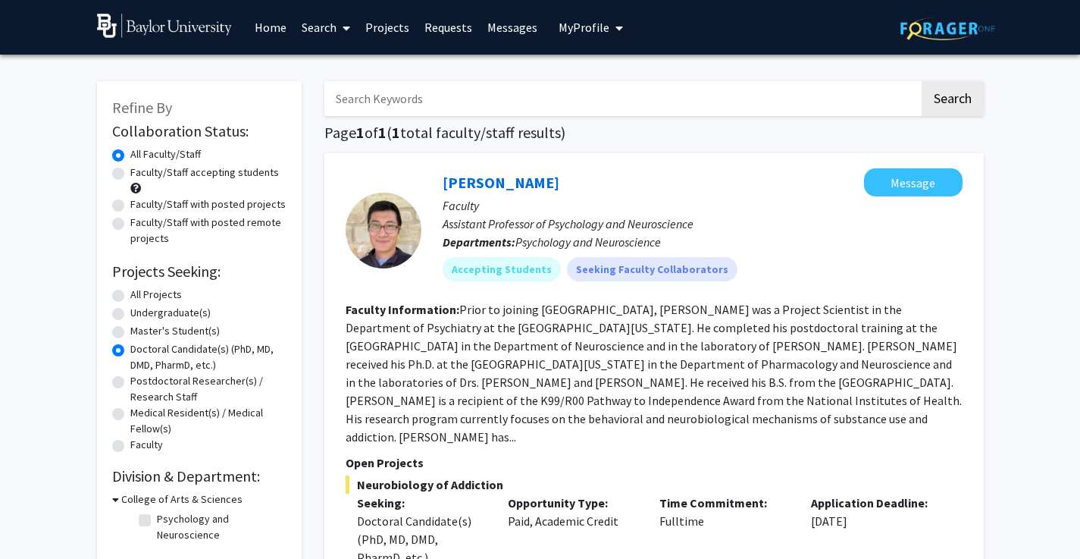
click at [179, 383] on label "Postdoctoral Researcher(s) / Research Staff" at bounding box center [208, 389] width 156 height 32
click at [140, 383] on input "Postdoctoral Researcher(s) / Research Staff" at bounding box center [135, 378] width 10 height 10
radio input "true"
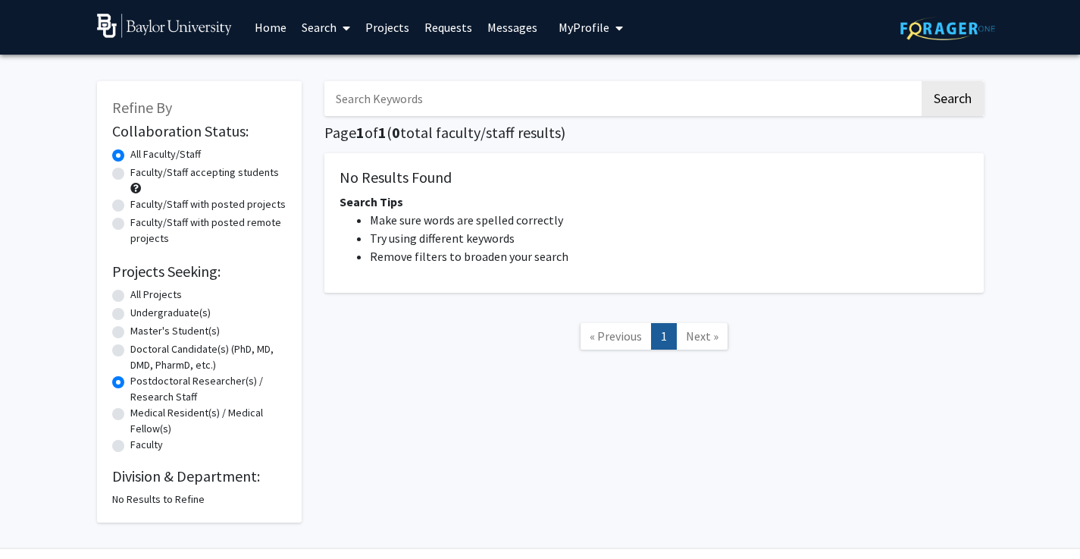
click at [173, 352] on label "Doctoral Candidate(s) (PhD, MD, DMD, PharmD, etc.)" at bounding box center [208, 357] width 156 height 32
click at [140, 351] on input "Doctoral Candidate(s) (PhD, MD, DMD, PharmD, etc.)" at bounding box center [135, 346] width 10 height 10
radio input "true"
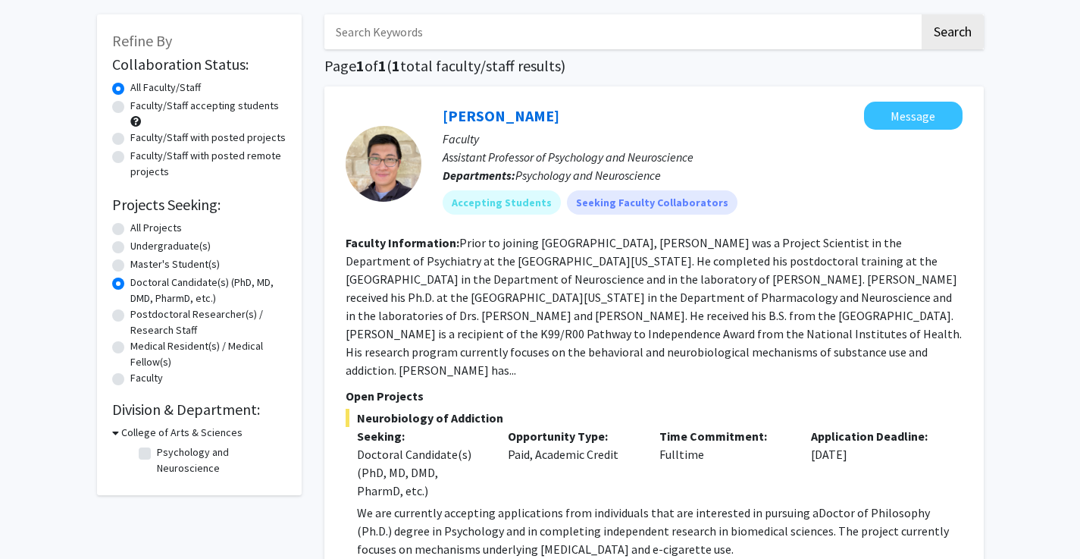
scroll to position [117, 0]
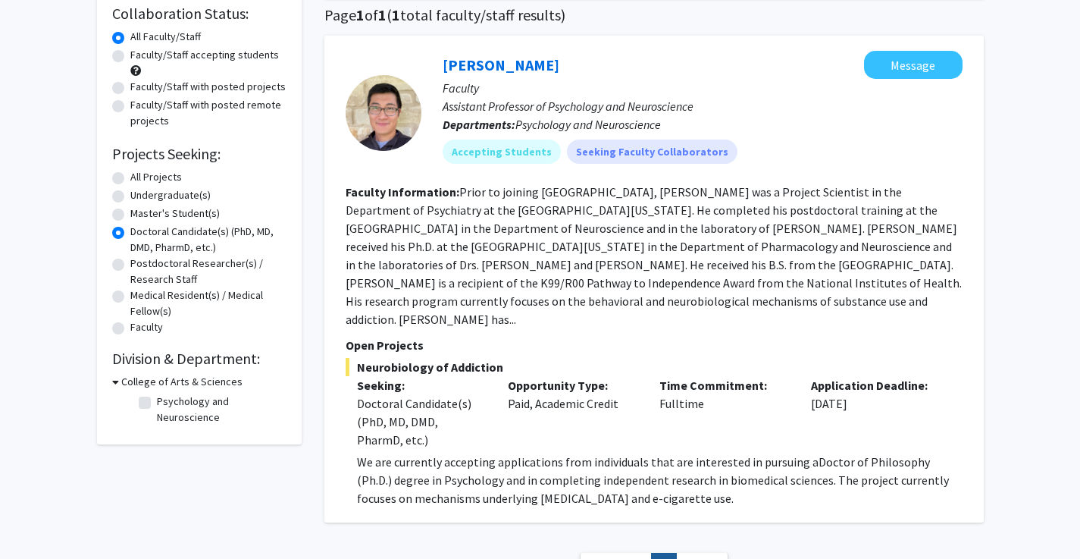
click at [130, 179] on label "All Projects" at bounding box center [156, 177] width 52 height 16
click at [130, 179] on input "All Projects" at bounding box center [135, 174] width 10 height 10
radio input "true"
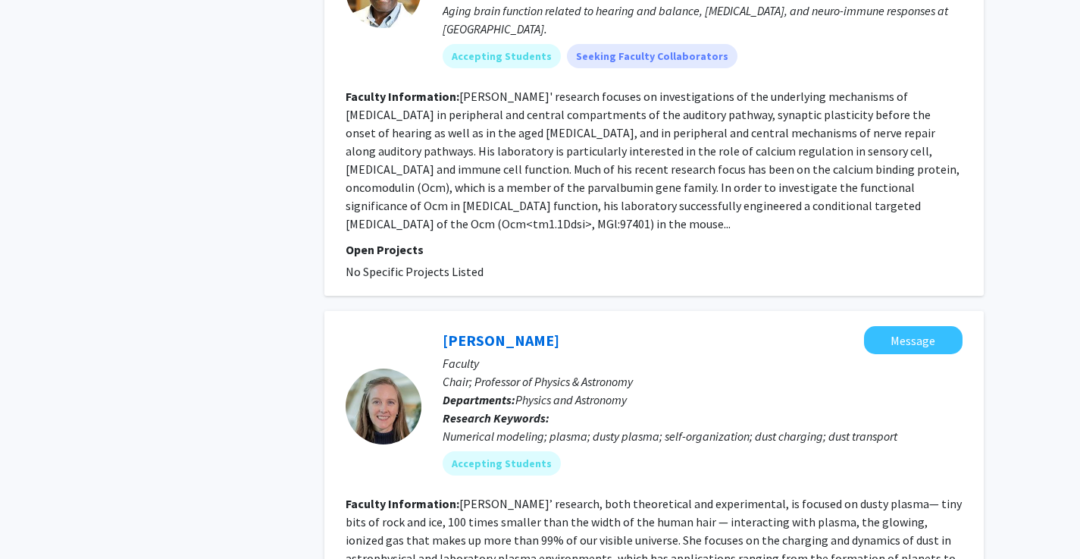
scroll to position [3249, 0]
